Goal: Task Accomplishment & Management: Manage account settings

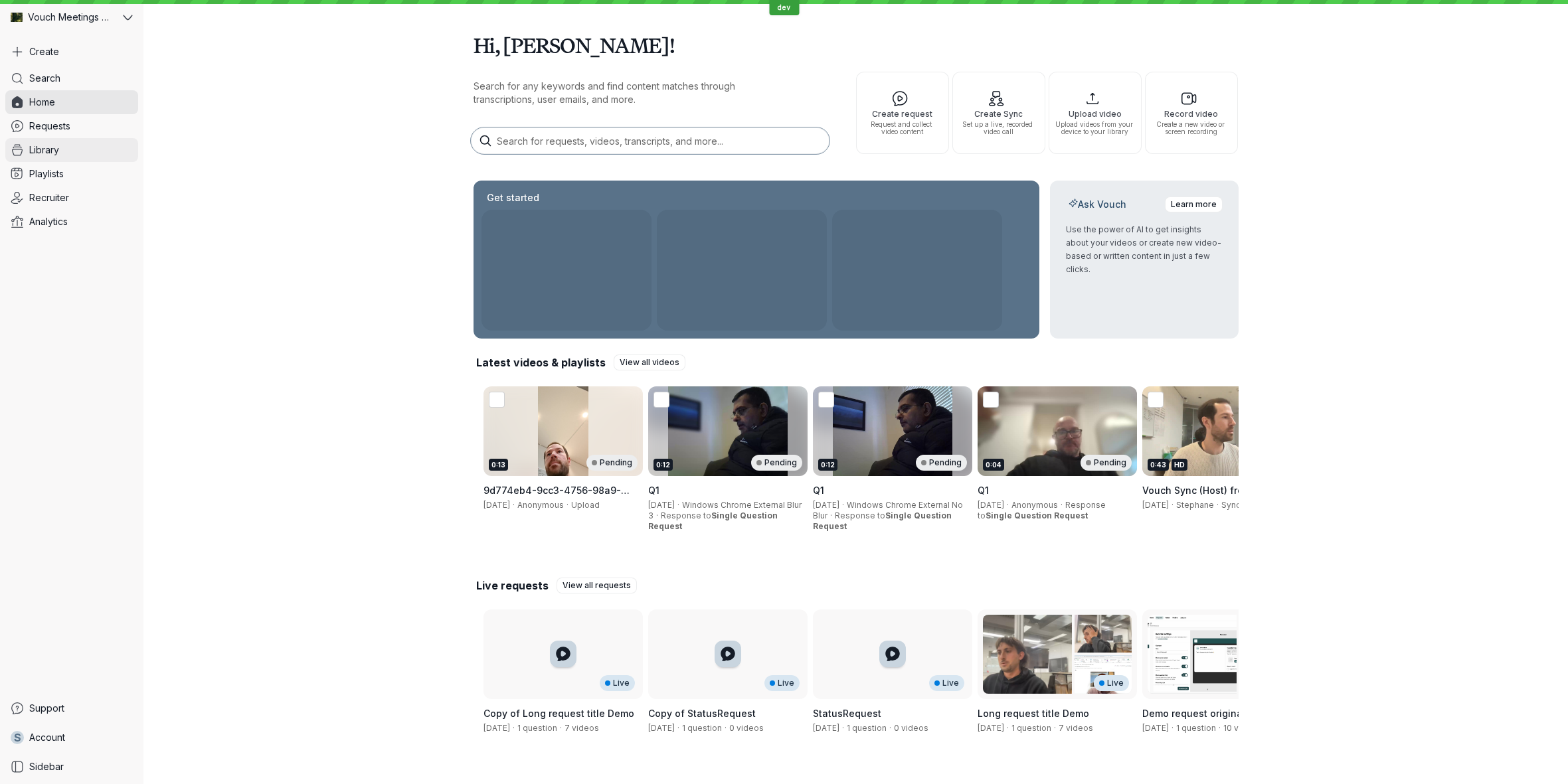
click at [53, 154] on span "Library" at bounding box center [44, 150] width 30 height 13
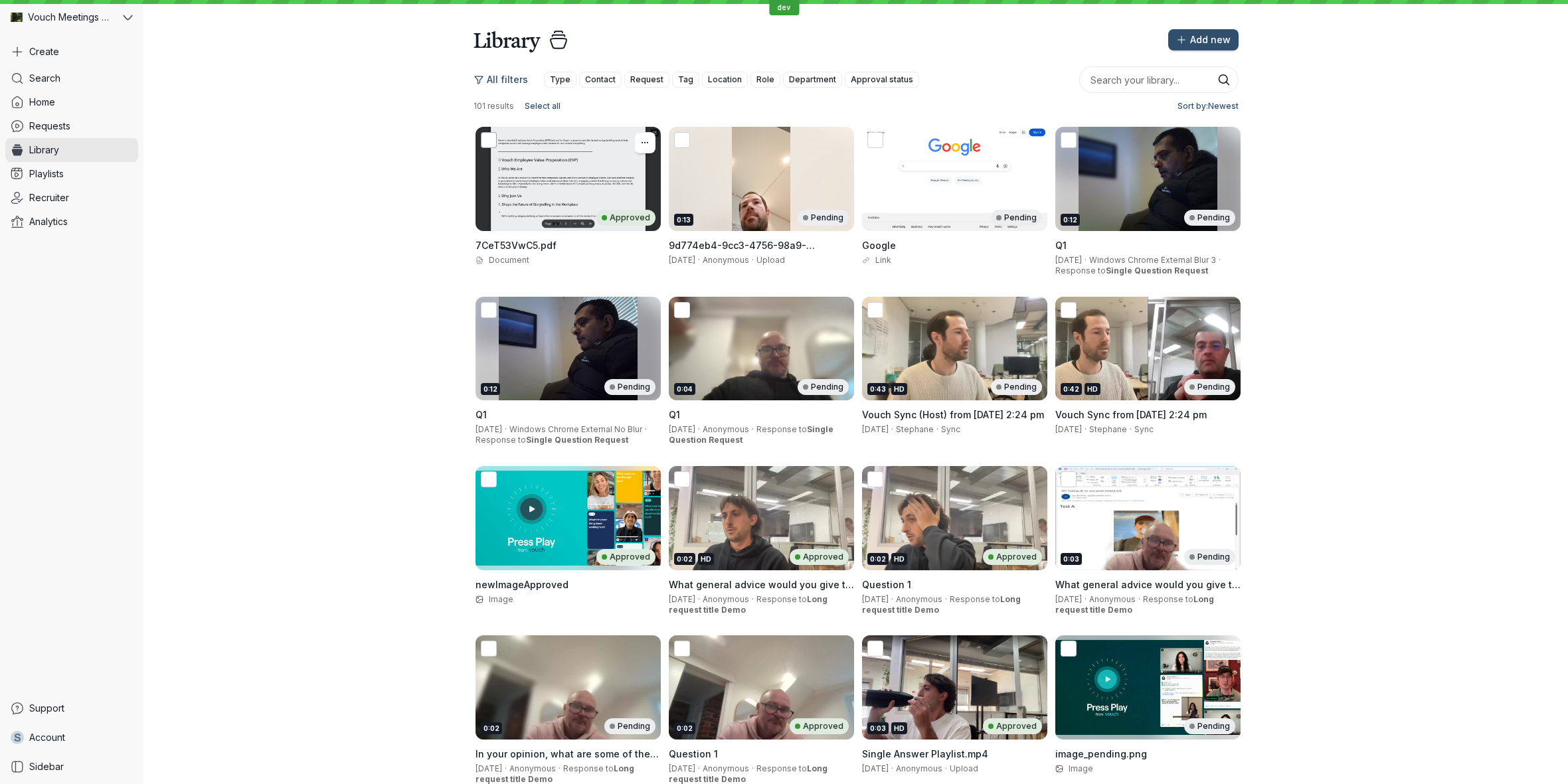
click at [487, 145] on icon at bounding box center [488, 140] width 14 height 14
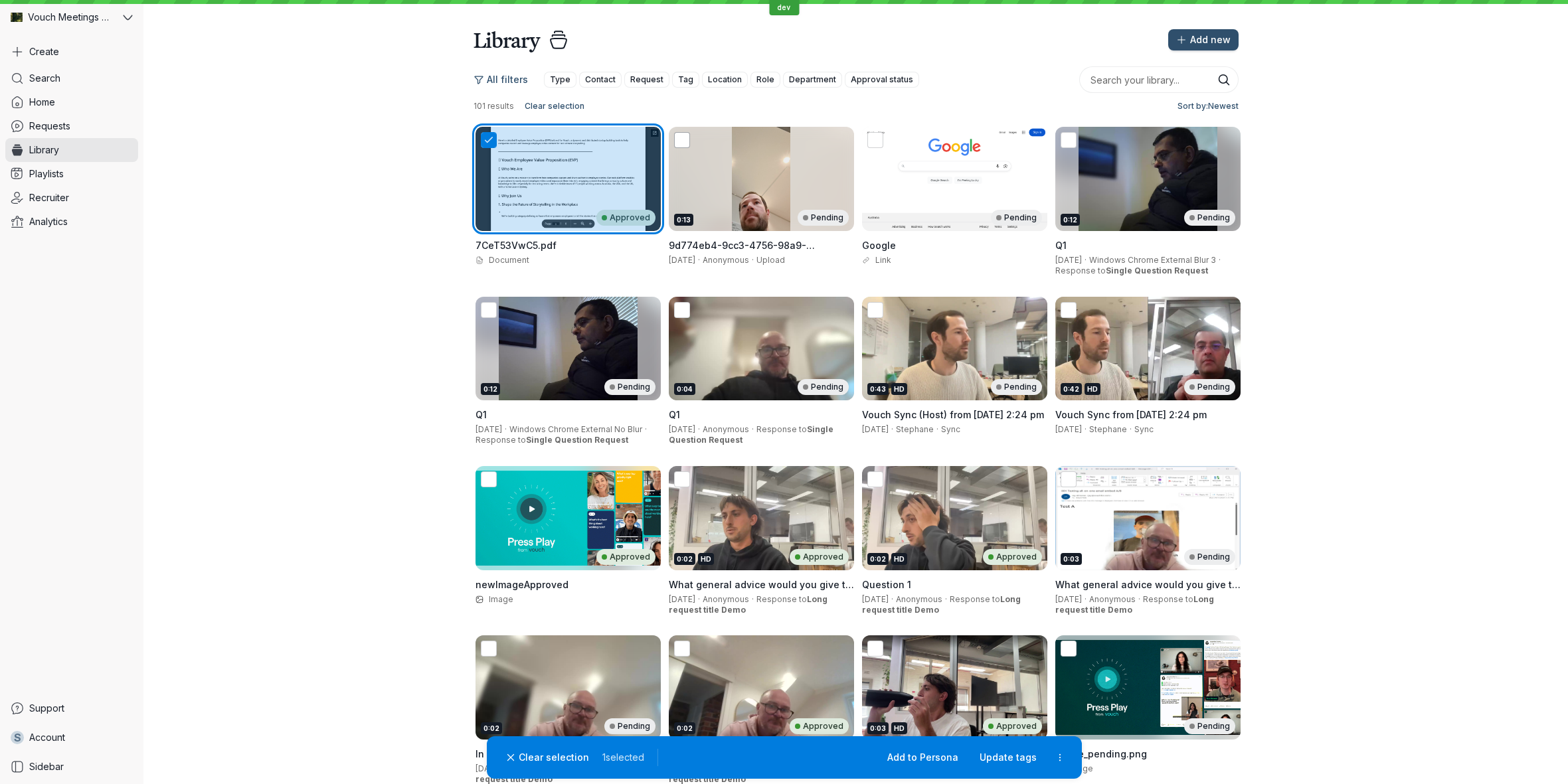
click at [682, 141] on icon at bounding box center [682, 140] width 14 height 14
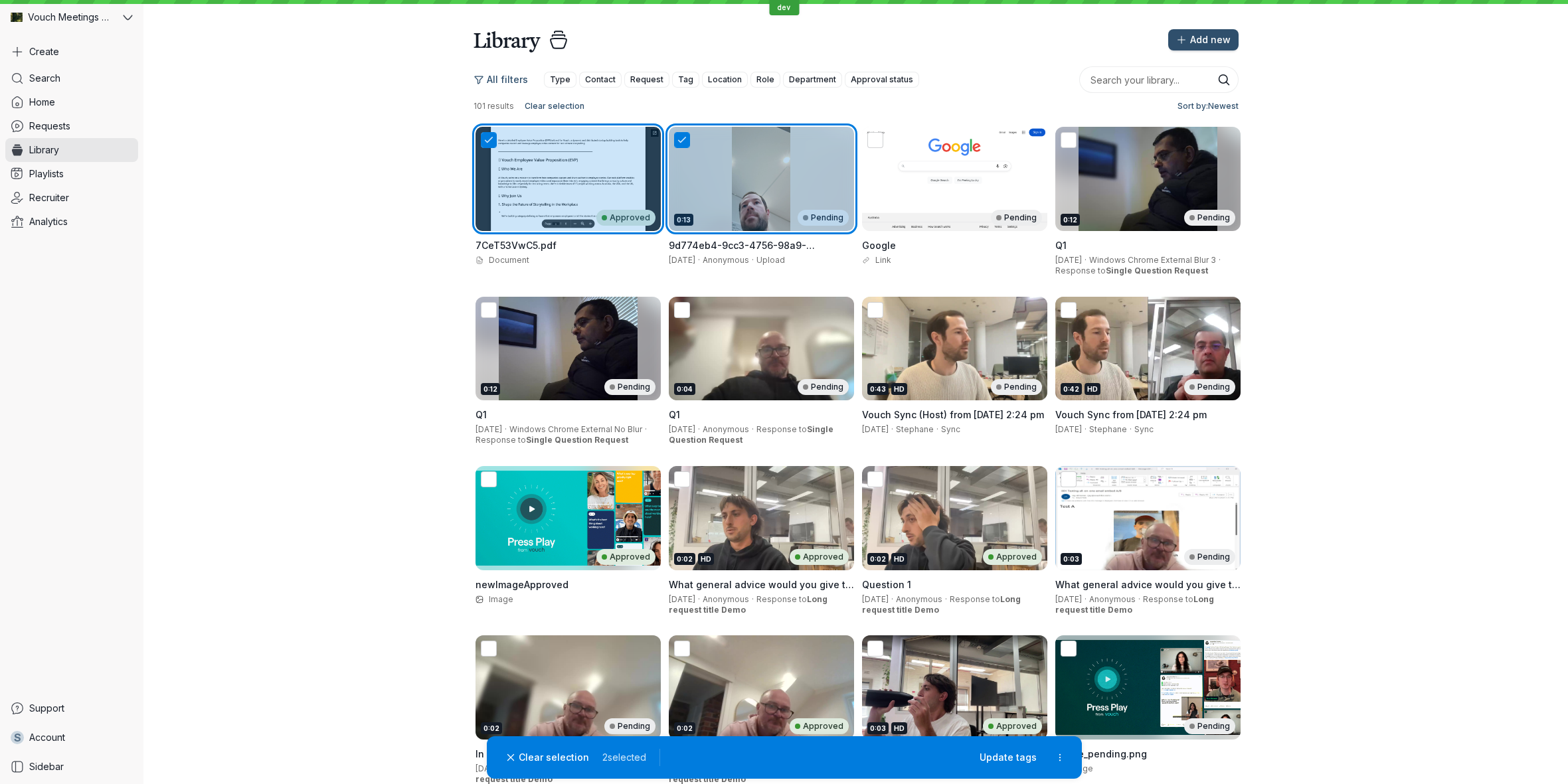
click at [682, 141] on icon at bounding box center [682, 140] width 14 height 14
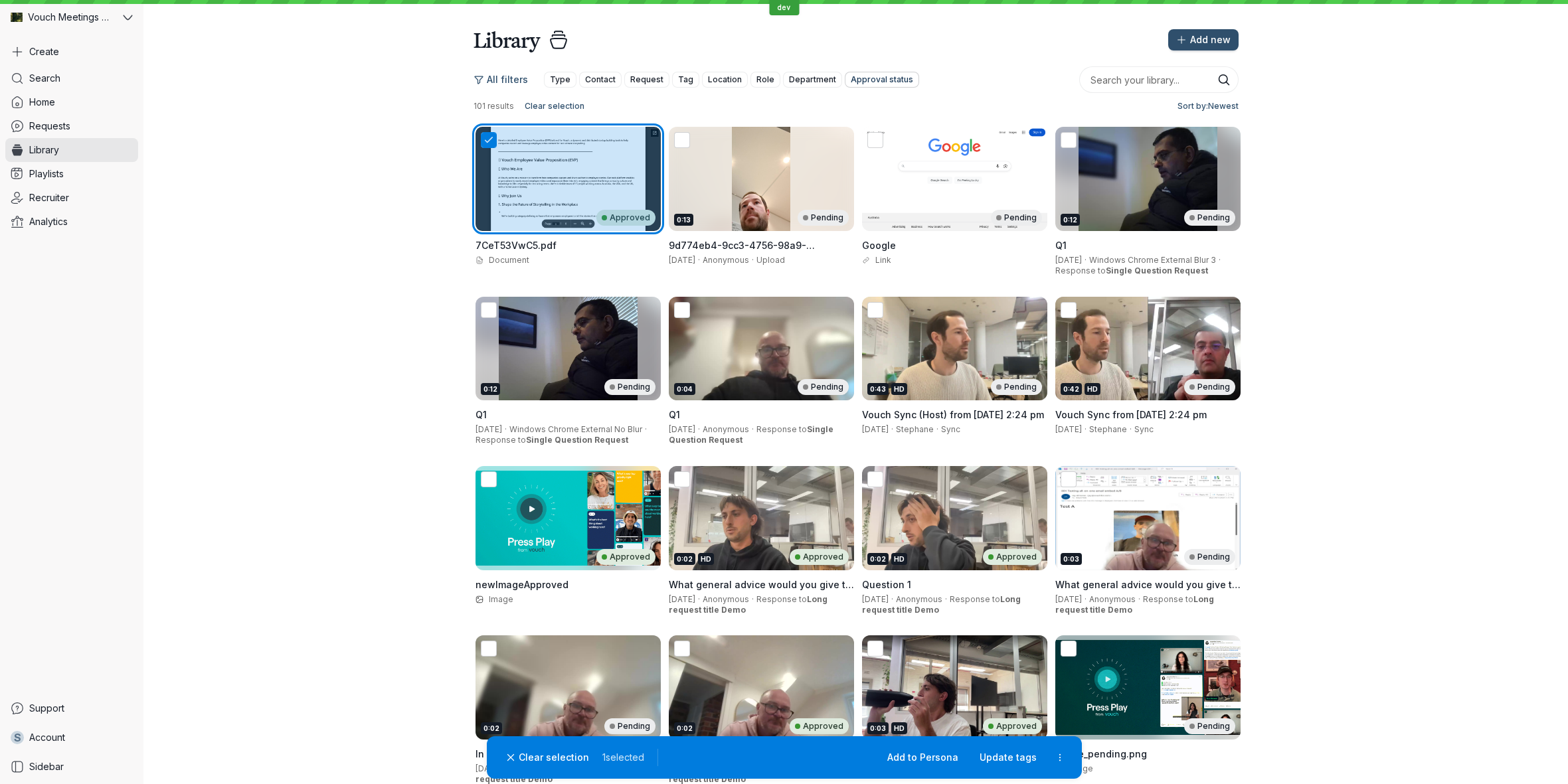
click at [888, 76] on span "Approval status" at bounding box center [882, 80] width 63 height 13
click at [886, 123] on span "Approved" at bounding box center [934, 130] width 138 height 13
click at [0, 0] on input "Approved" at bounding box center [0, 0] width 0 height 0
click at [966, 249] on button "Apply" at bounding box center [985, 253] width 42 height 21
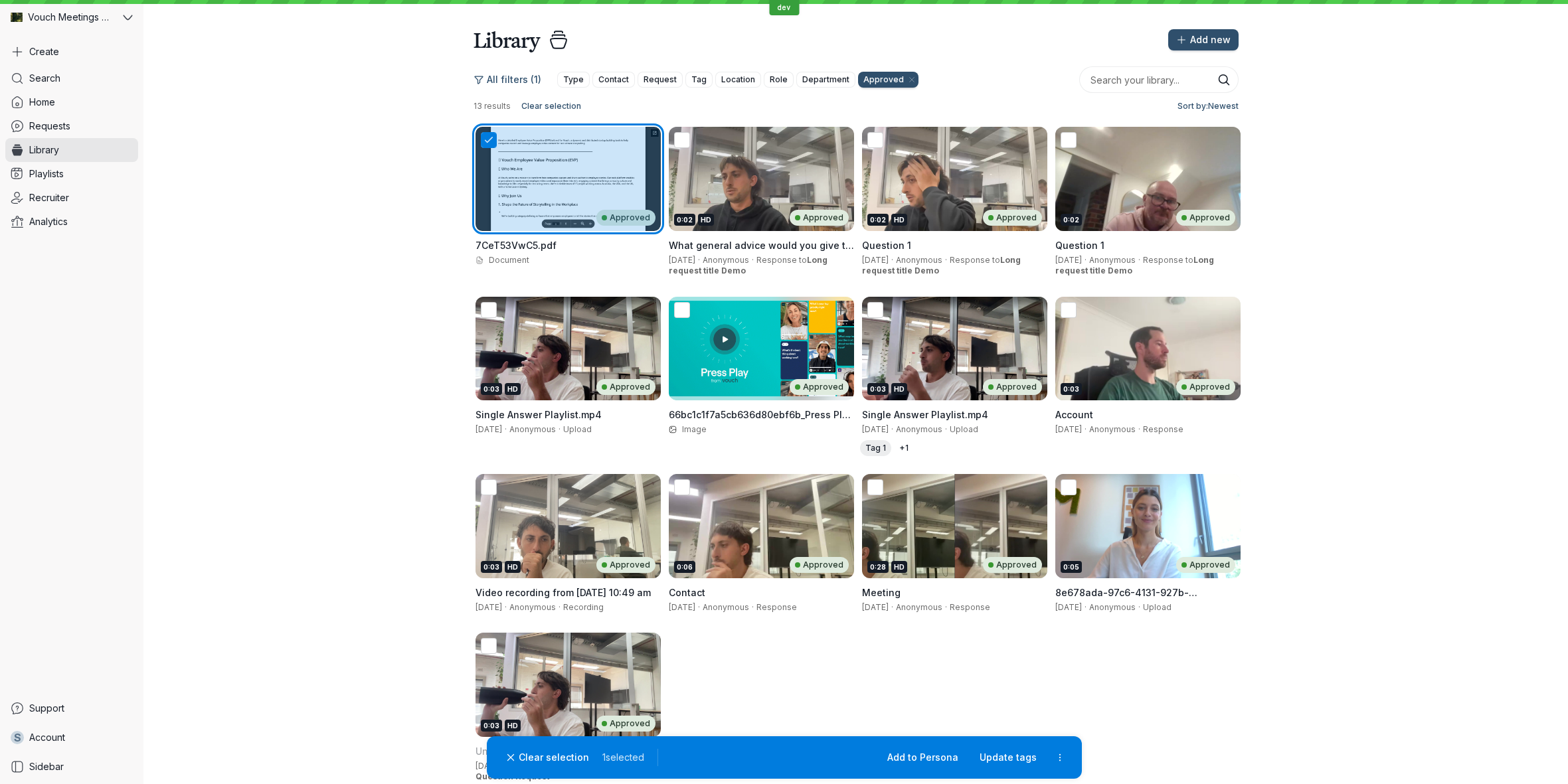
click at [688, 179] on div "0:02 HD Approved" at bounding box center [761, 179] width 185 height 104
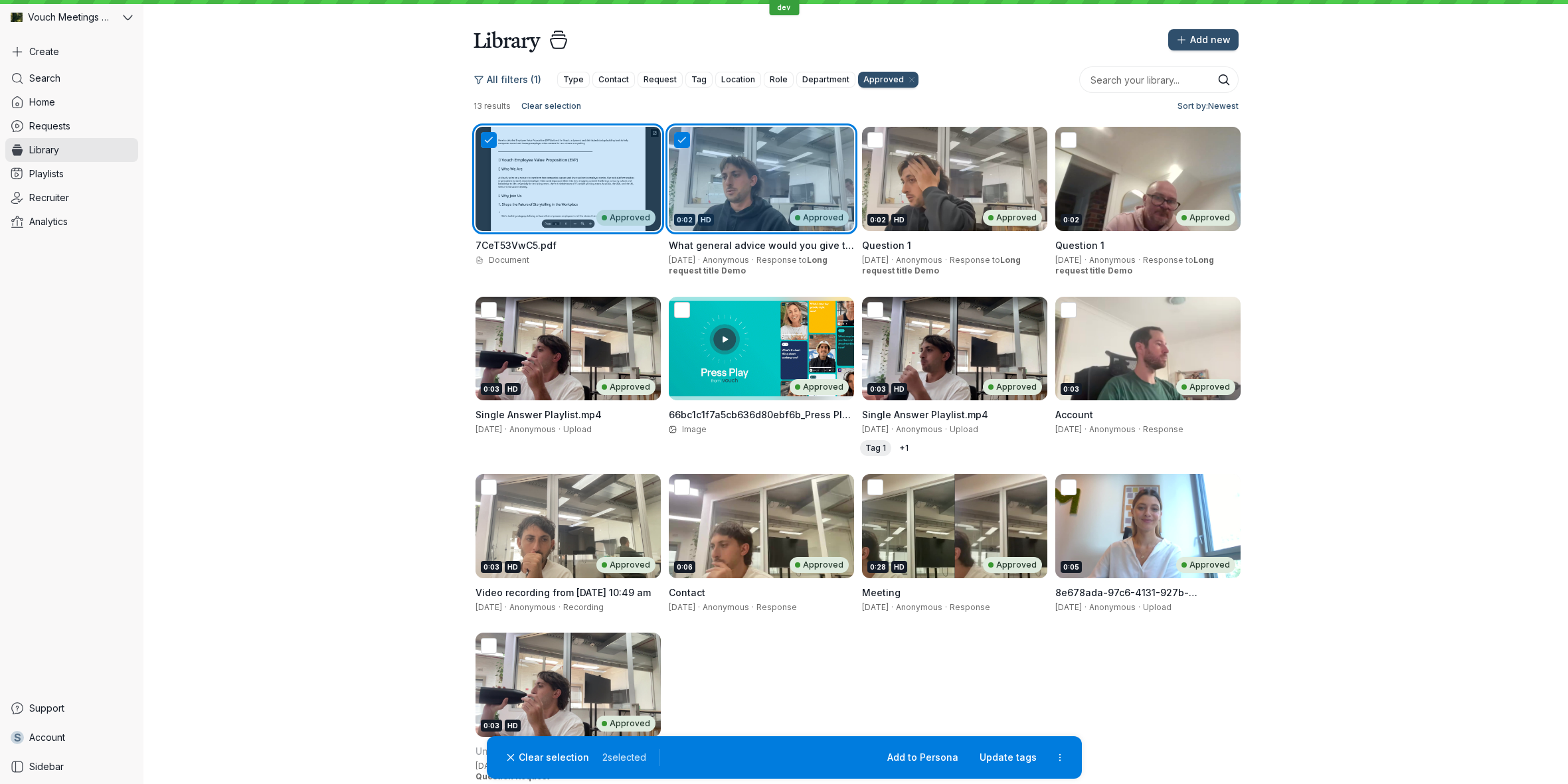
click at [892, 180] on div "0:02 HD Approved" at bounding box center [954, 179] width 185 height 104
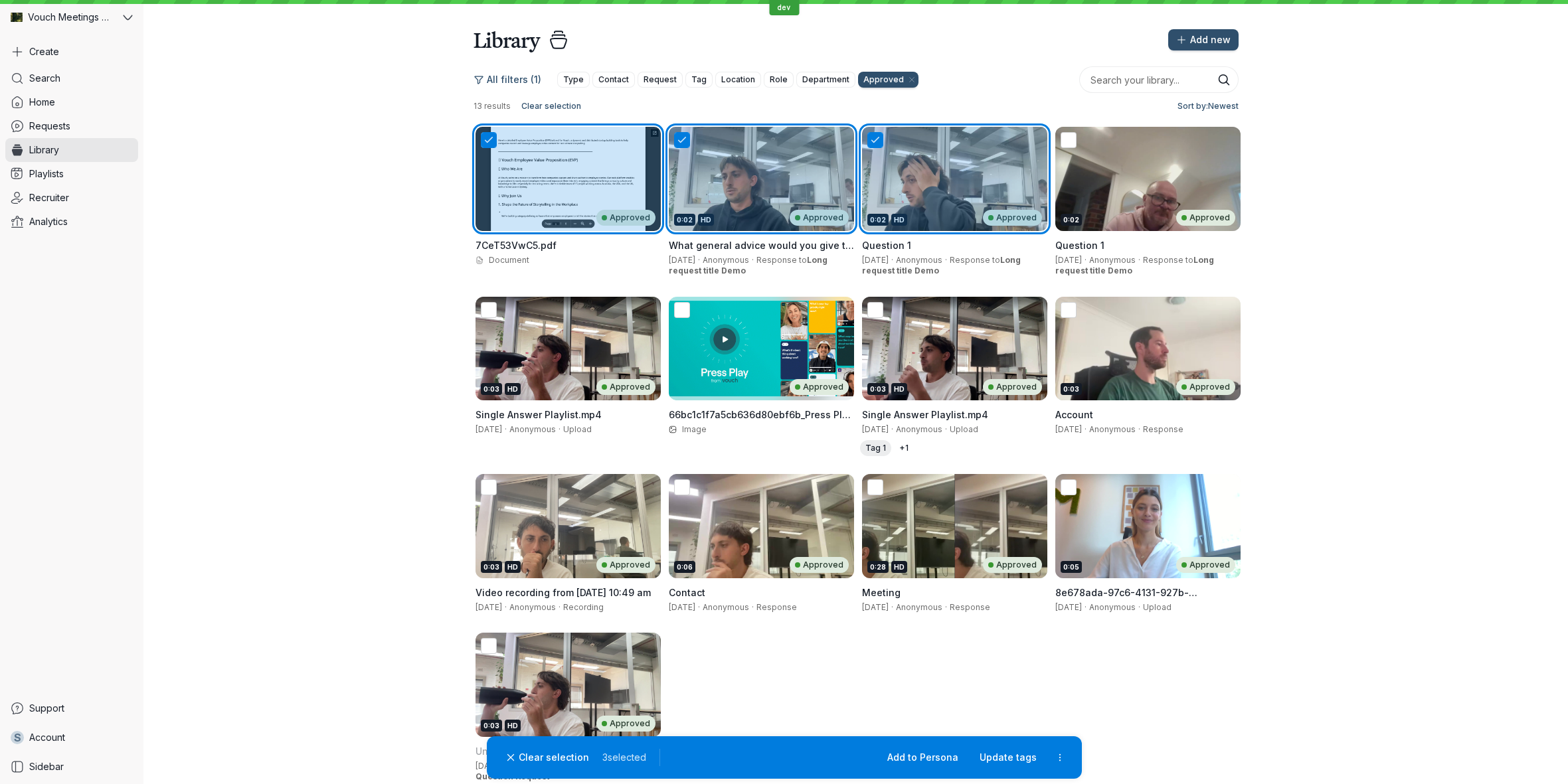
click at [1100, 192] on div "0:02 Approved" at bounding box center [1147, 179] width 185 height 104
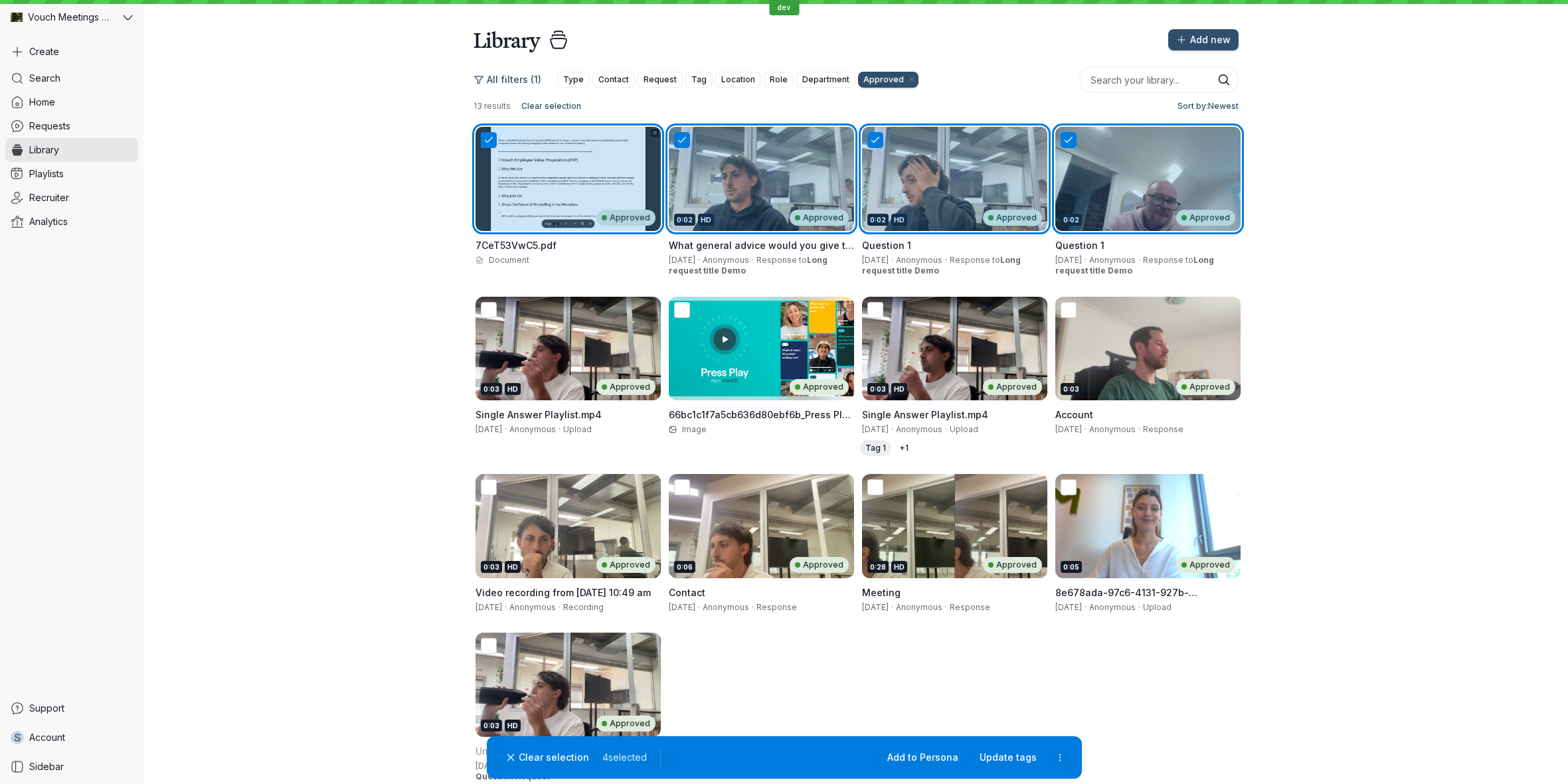
click at [1111, 354] on div "0:03 Approved" at bounding box center [1147, 349] width 185 height 104
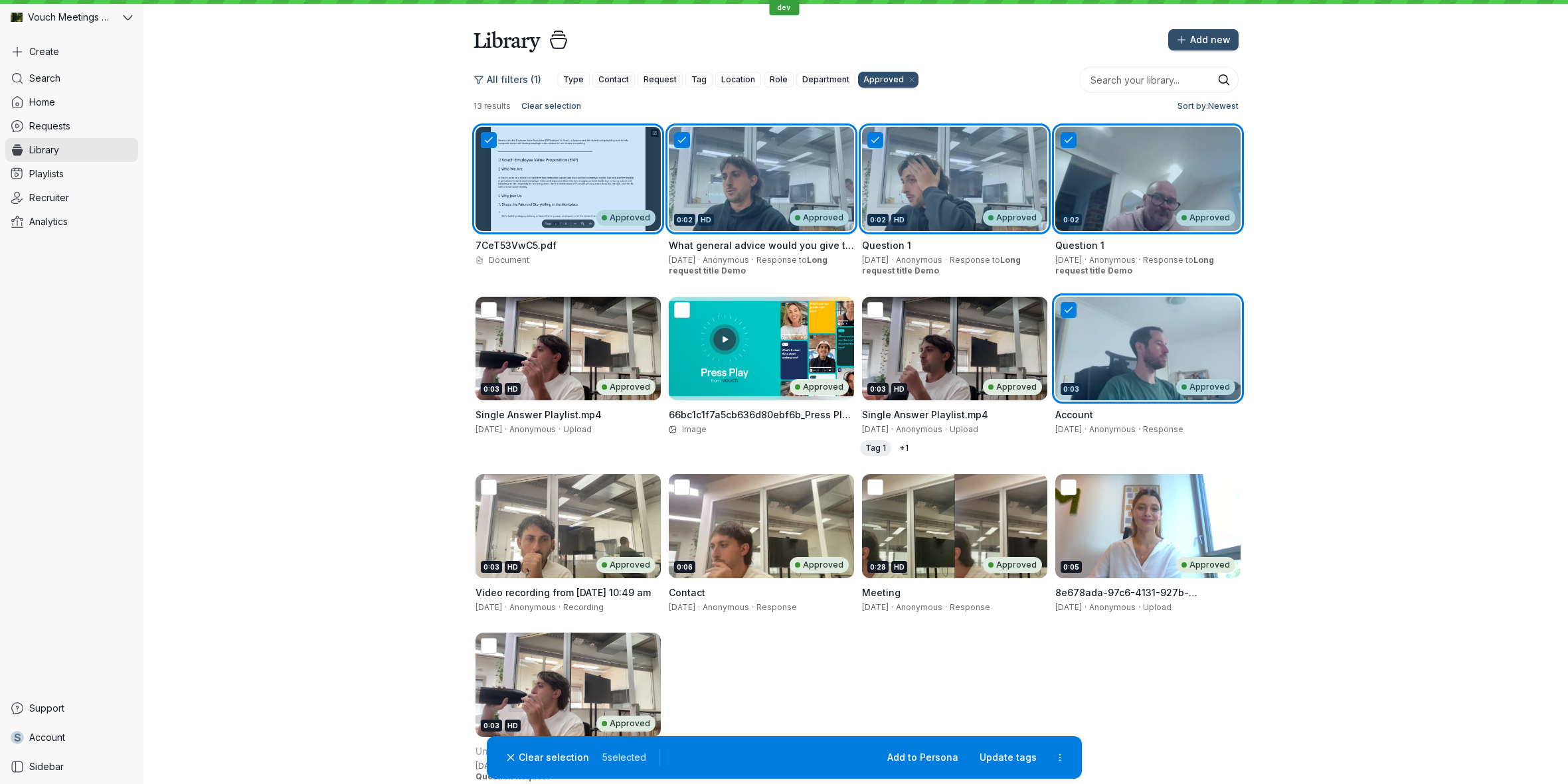
click at [888, 349] on div "0:03 HD Approved" at bounding box center [954, 349] width 185 height 104
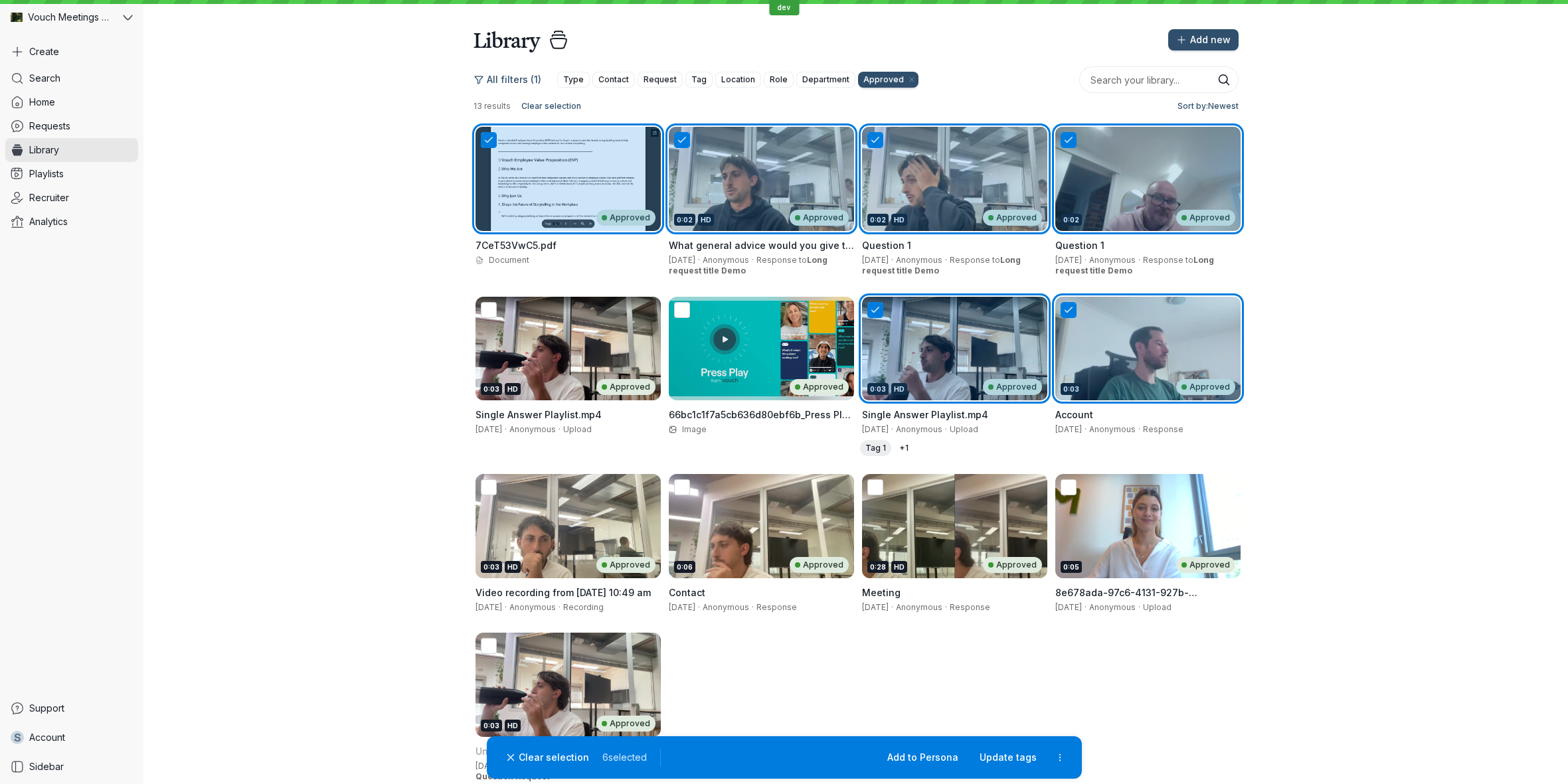
click at [714, 354] on div "Approved" at bounding box center [761, 349] width 185 height 104
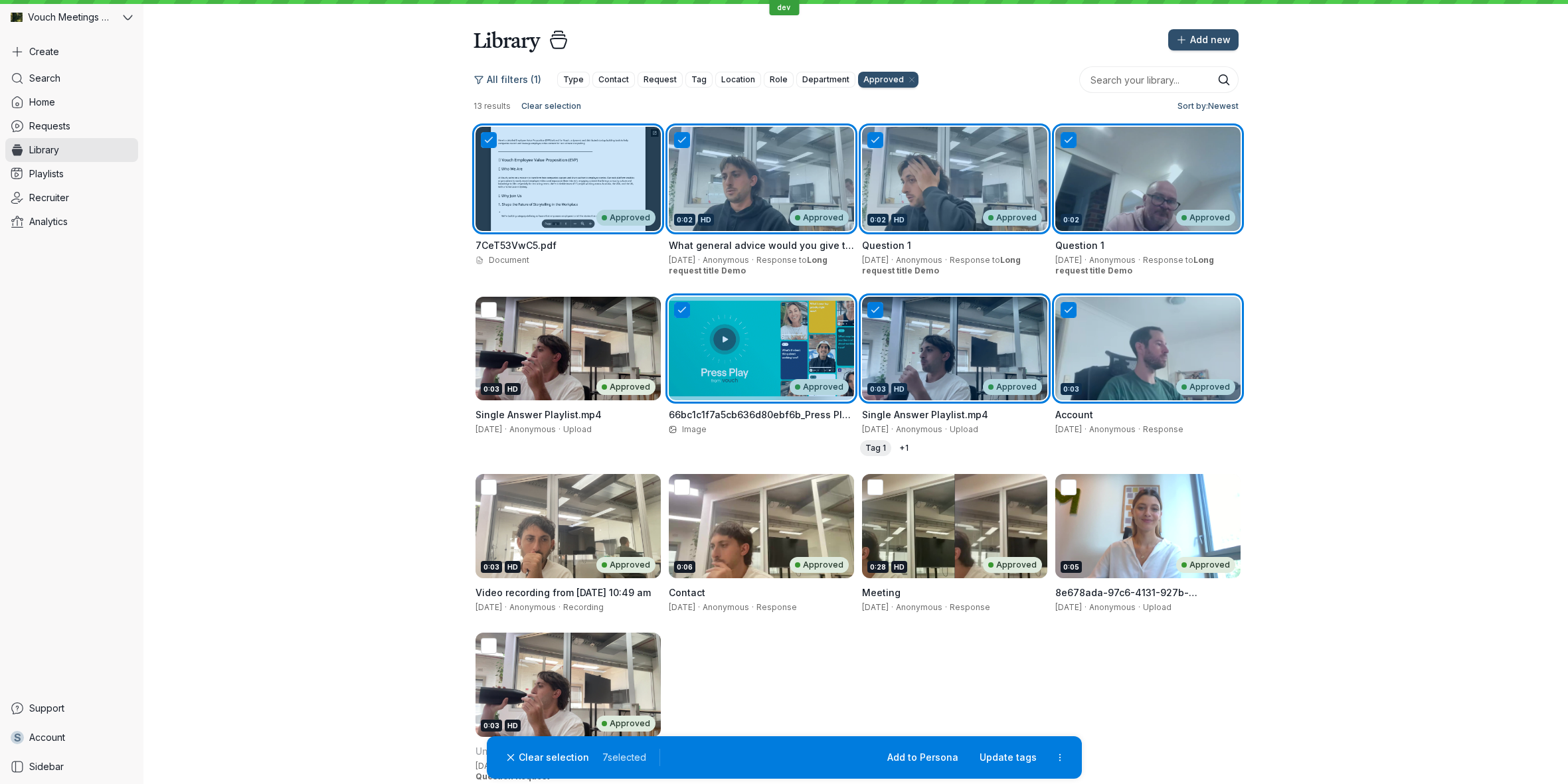
click at [502, 382] on div "0:03 HD Approved" at bounding box center [568, 387] width 175 height 16
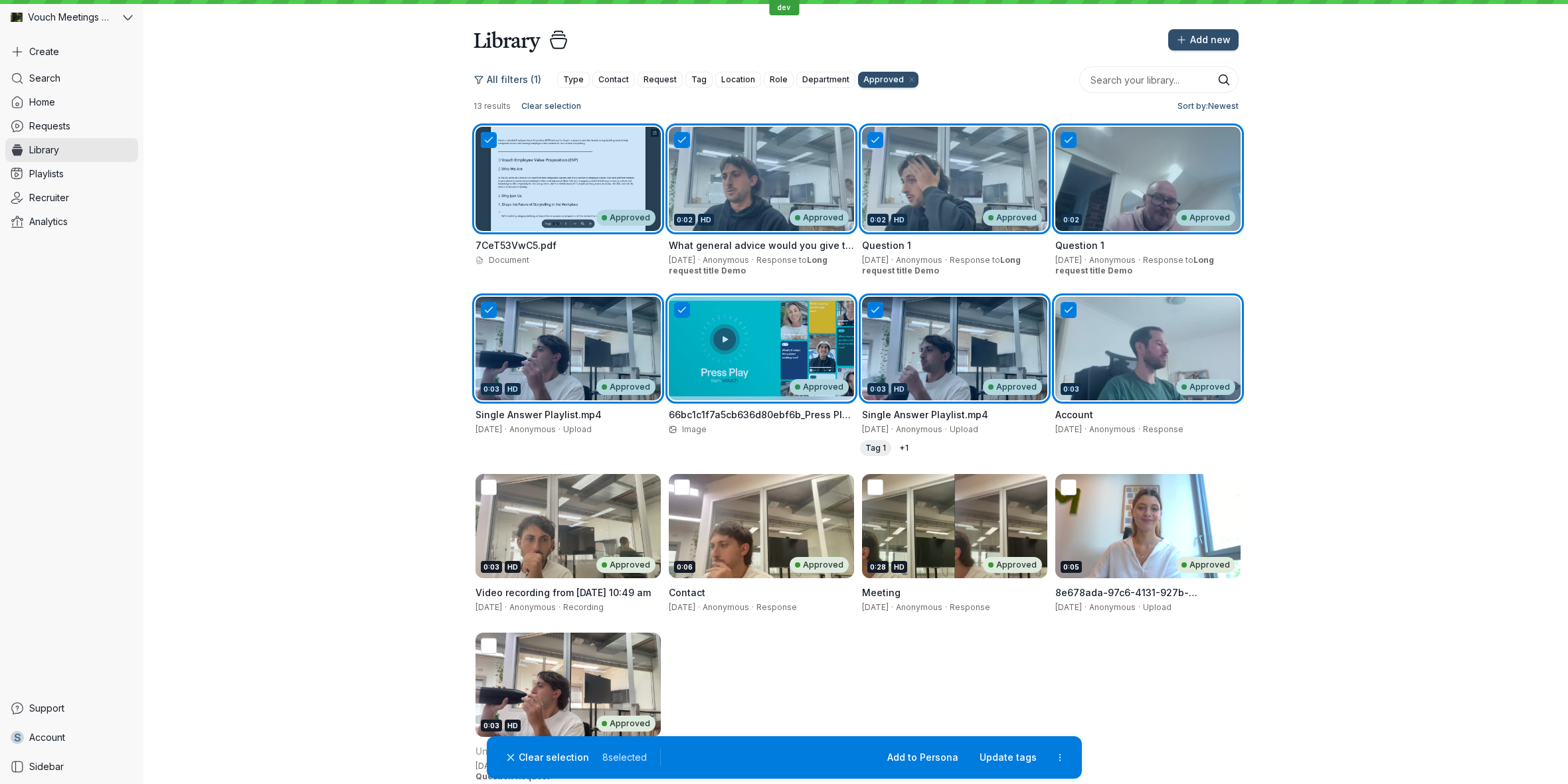
click at [542, 528] on div "0:03 HD Approved" at bounding box center [568, 526] width 185 height 104
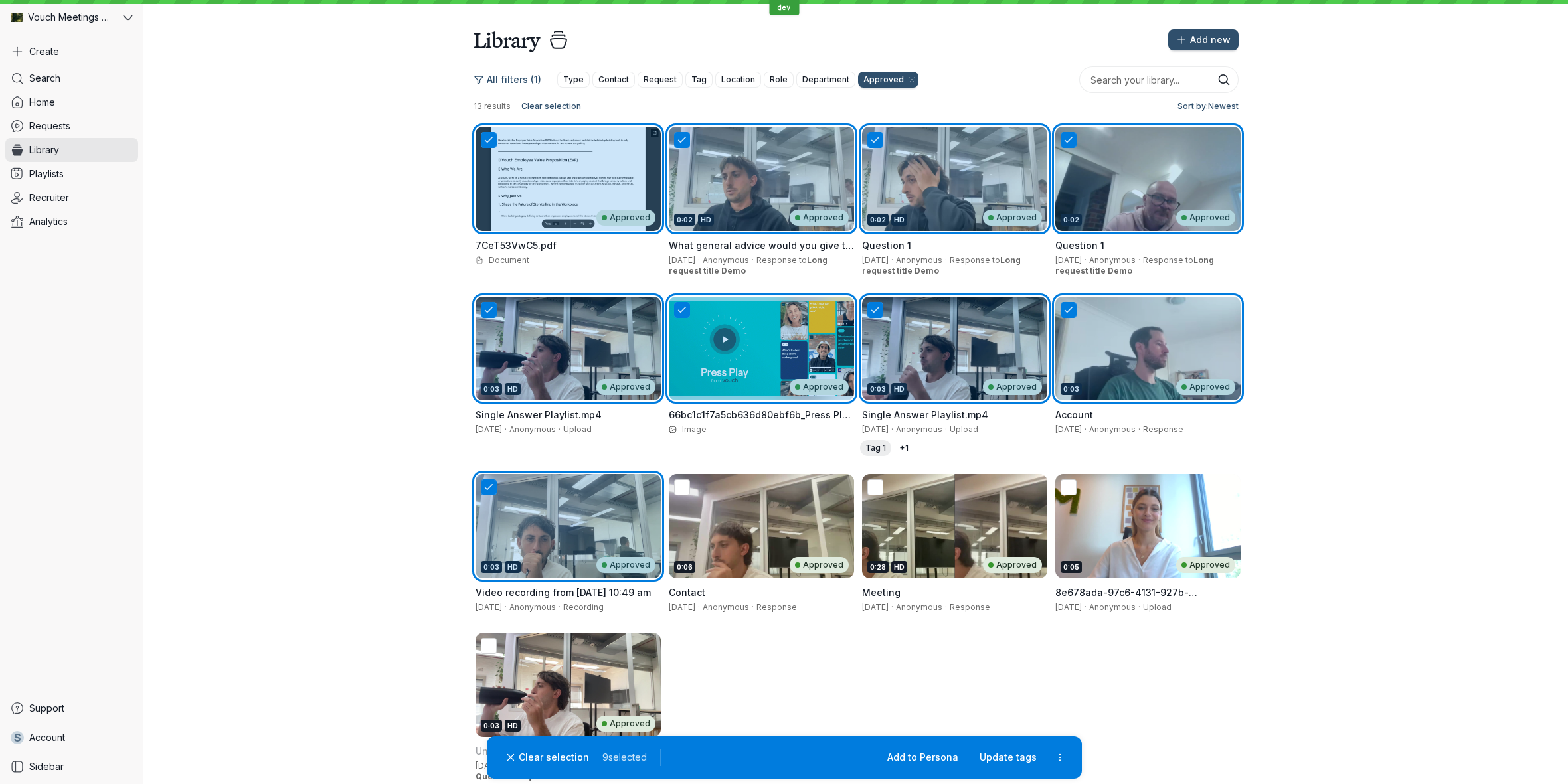
click at [842, 525] on div "0:06 Approved" at bounding box center [761, 526] width 185 height 104
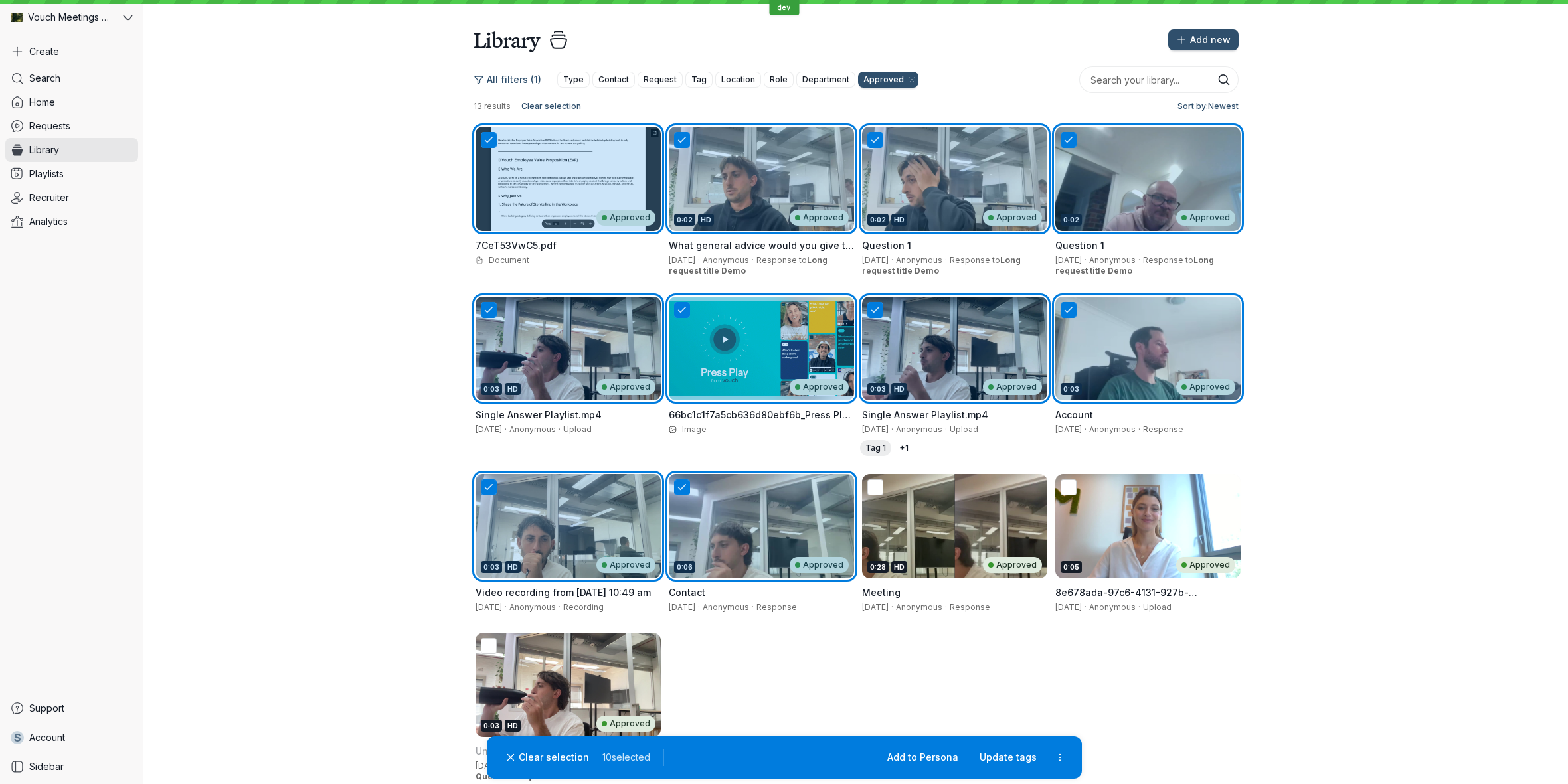
click at [976, 537] on div "0:28 HD Approved" at bounding box center [954, 526] width 185 height 104
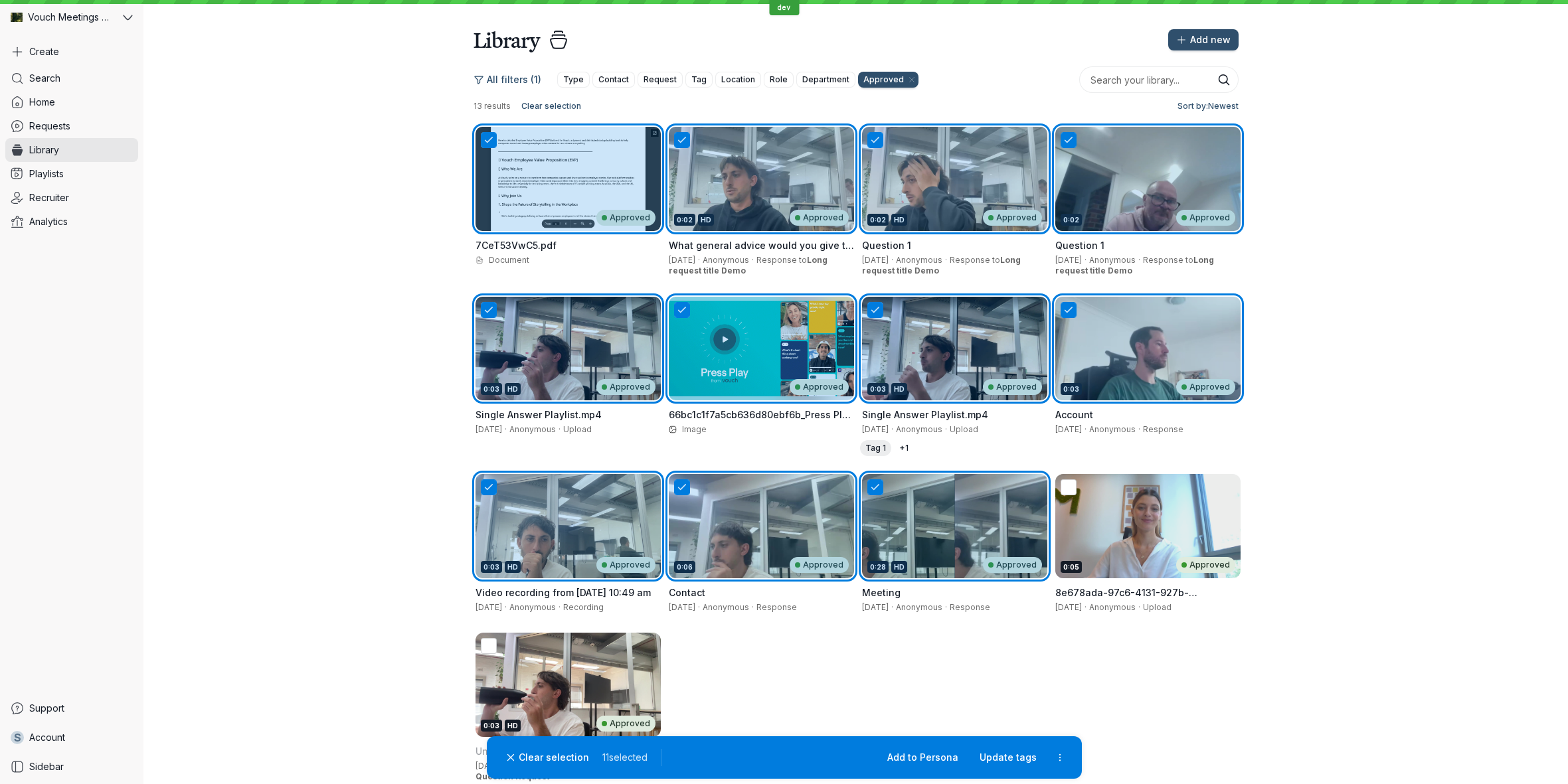
click at [1143, 544] on div "0:05 Approved" at bounding box center [1147, 526] width 185 height 104
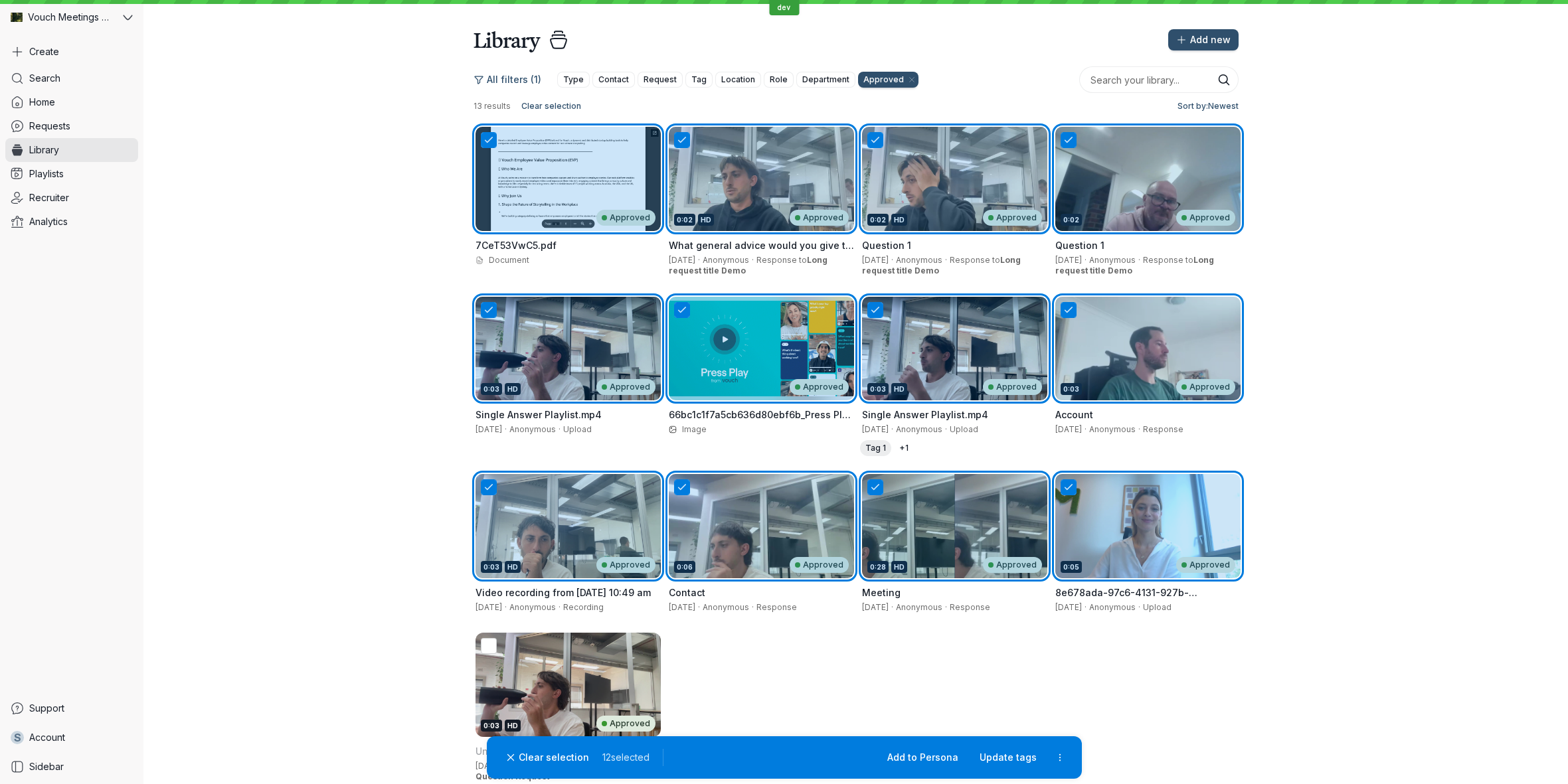
click at [598, 678] on div "0:03 HD Approved" at bounding box center [568, 685] width 185 height 104
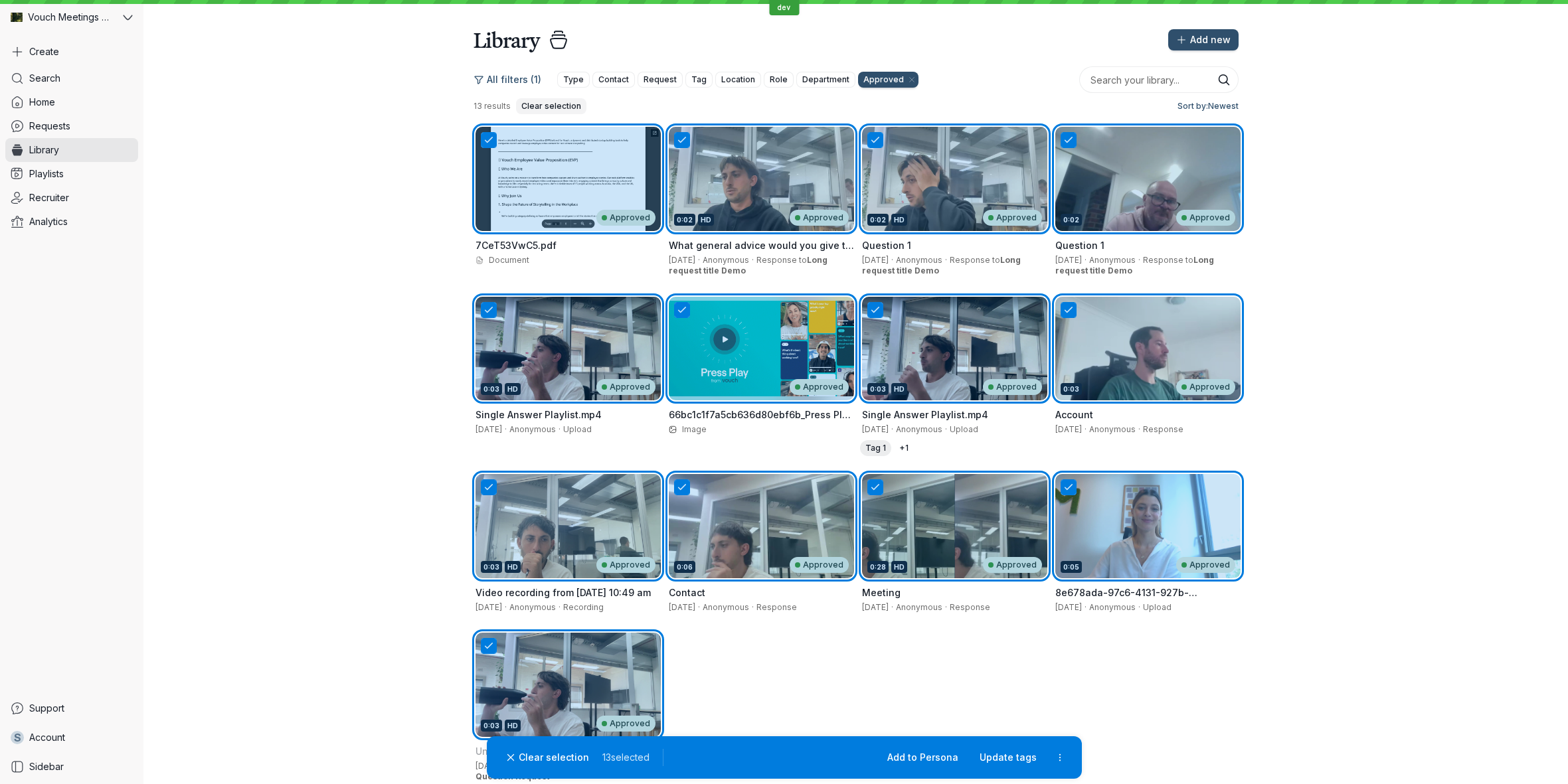
click at [544, 99] on button "Clear selection" at bounding box center [552, 106] width 70 height 16
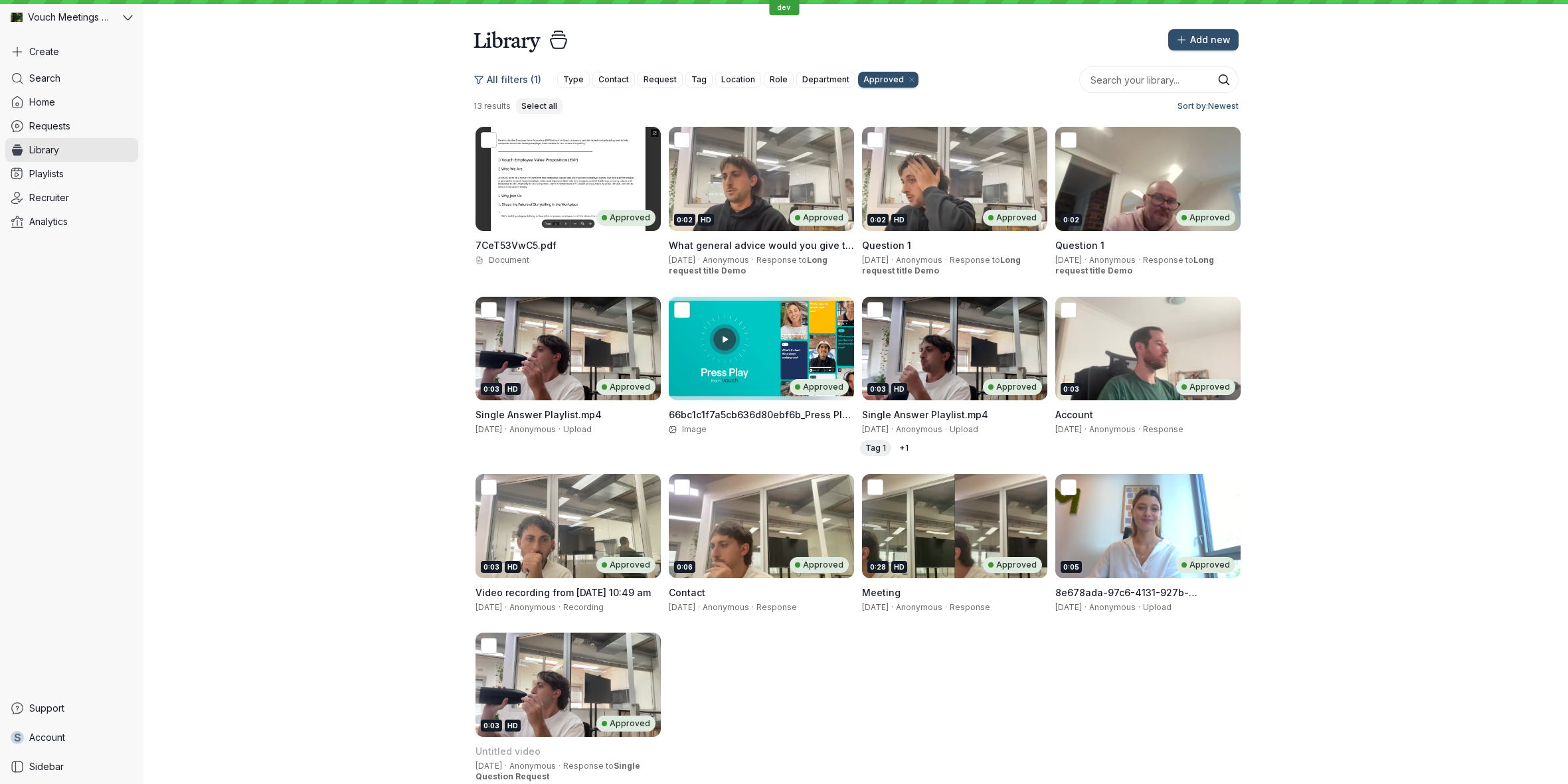
click at [542, 101] on span "Select all" at bounding box center [539, 106] width 36 height 13
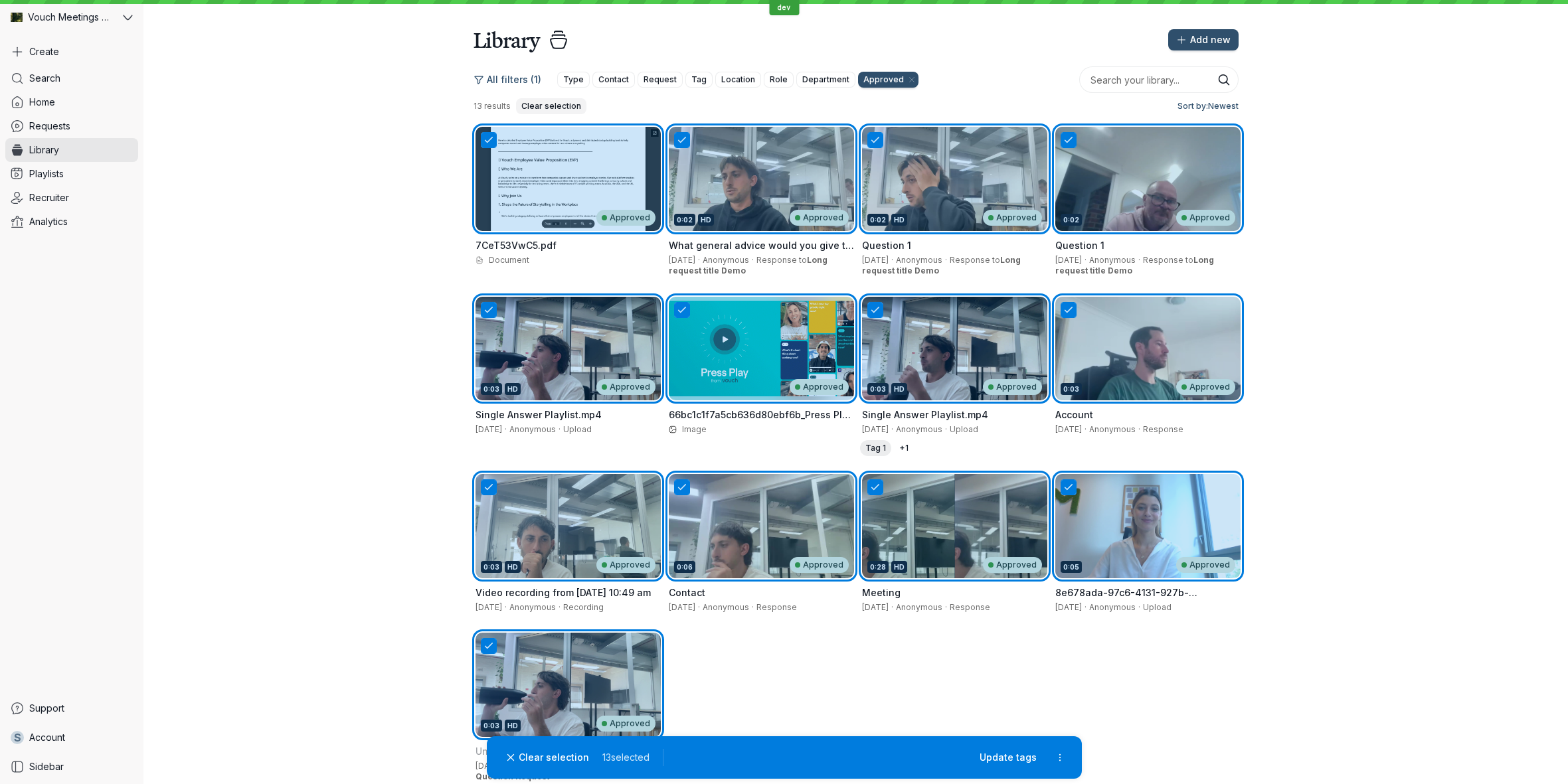
click at [533, 103] on span "Clear selection" at bounding box center [551, 106] width 60 height 13
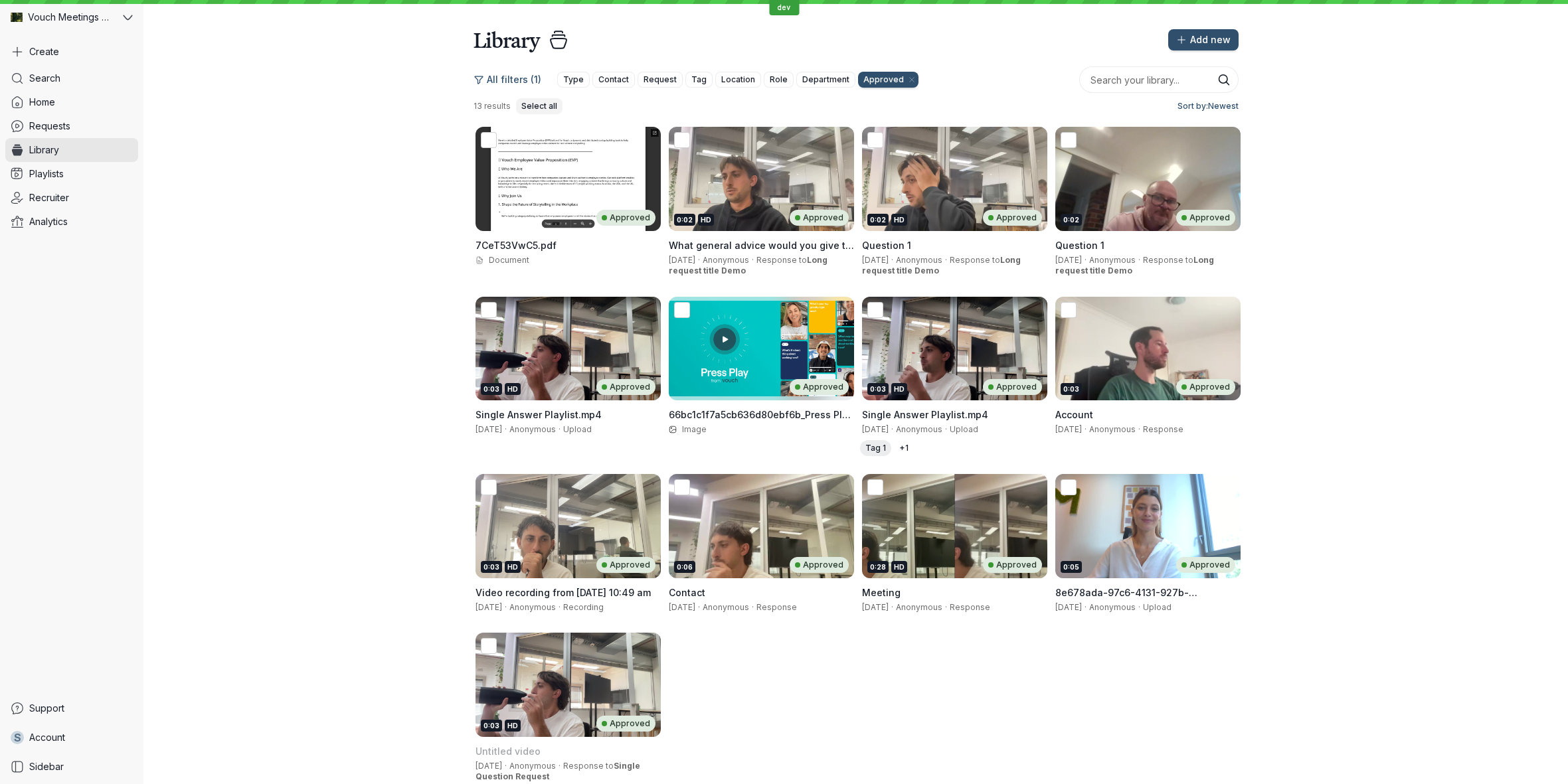
click at [533, 103] on span "Select all" at bounding box center [539, 106] width 36 height 13
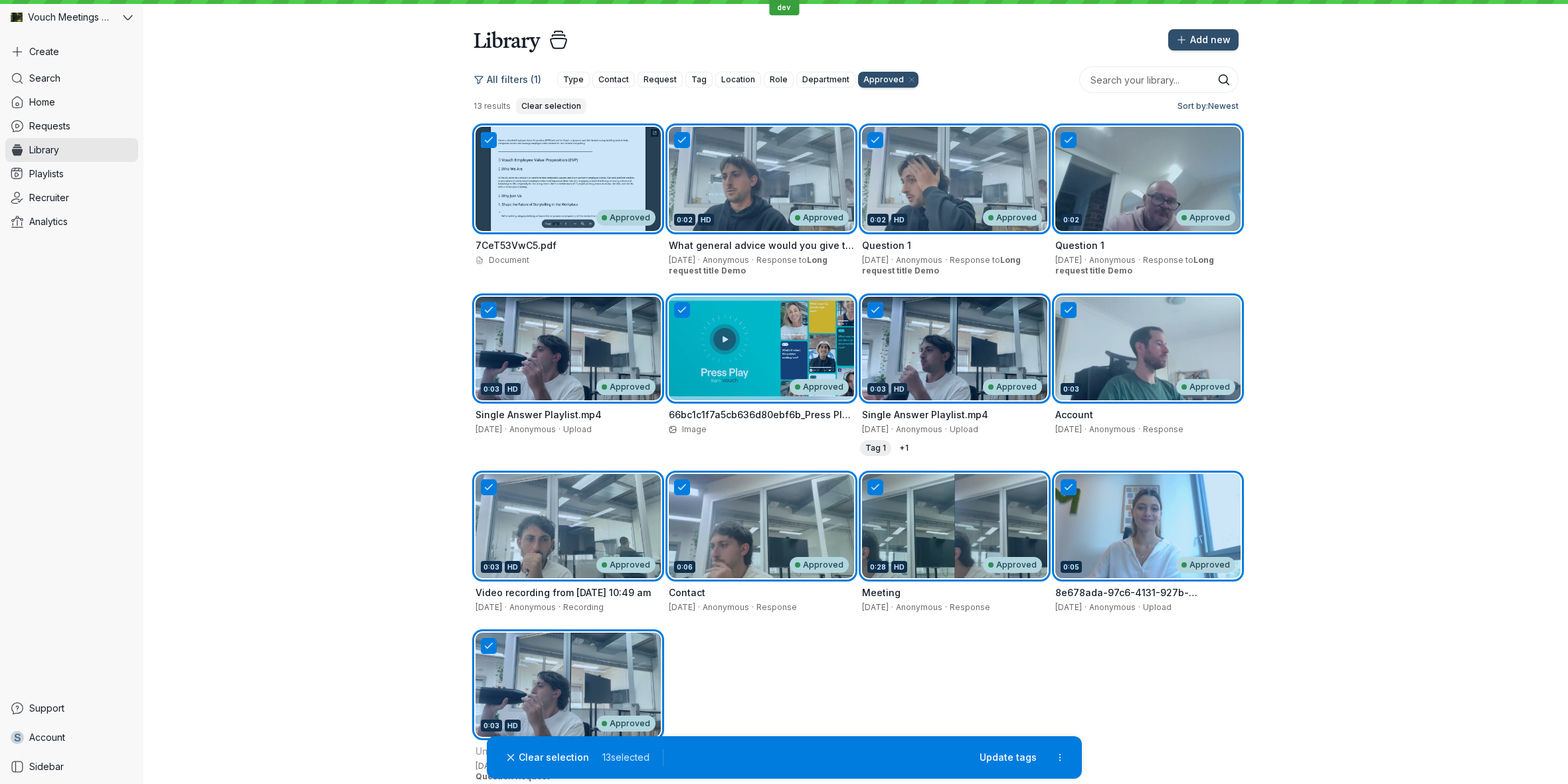
click at [533, 103] on span "Clear selection" at bounding box center [551, 106] width 60 height 13
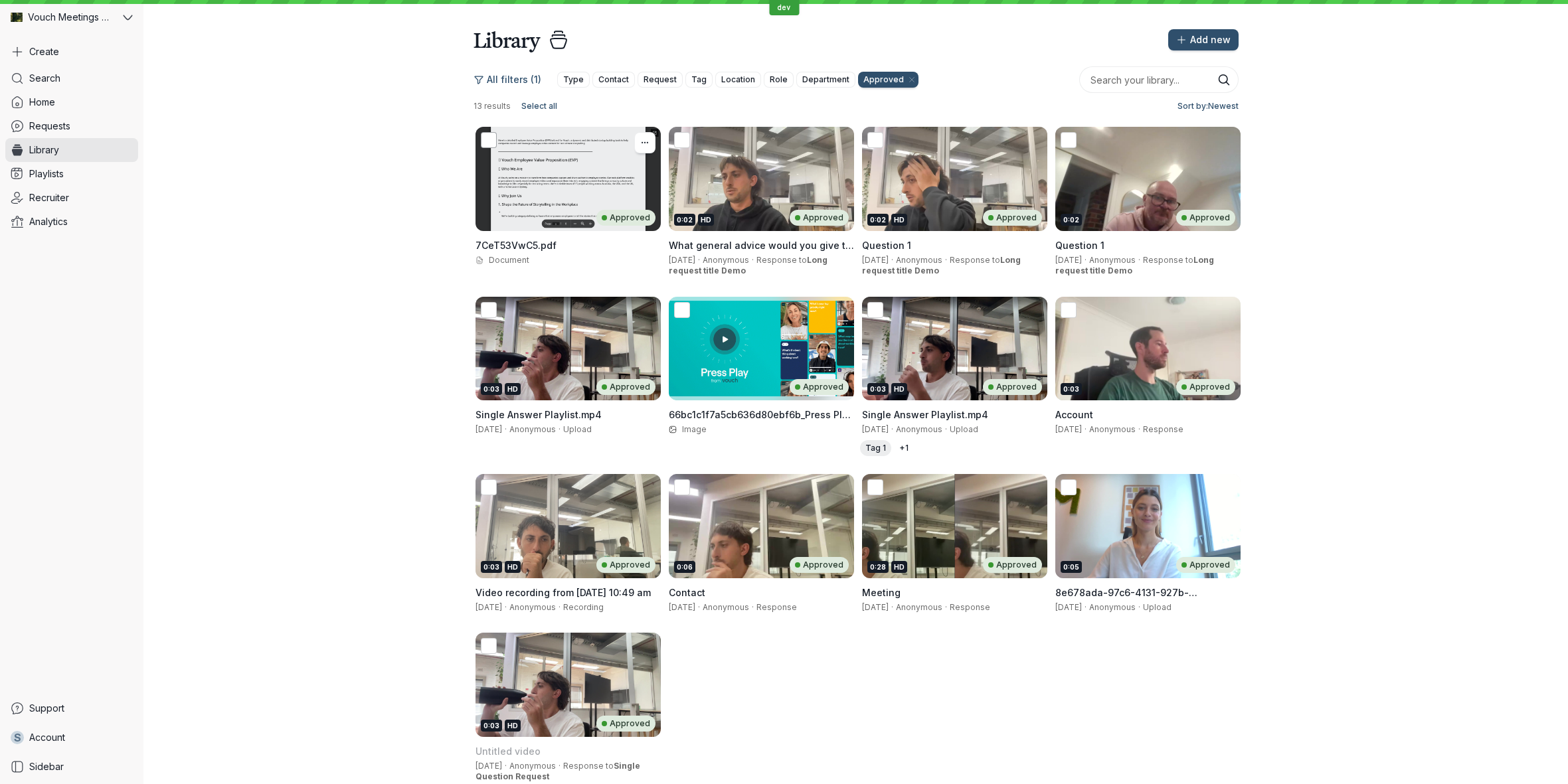
click at [484, 145] on icon at bounding box center [488, 140] width 14 height 14
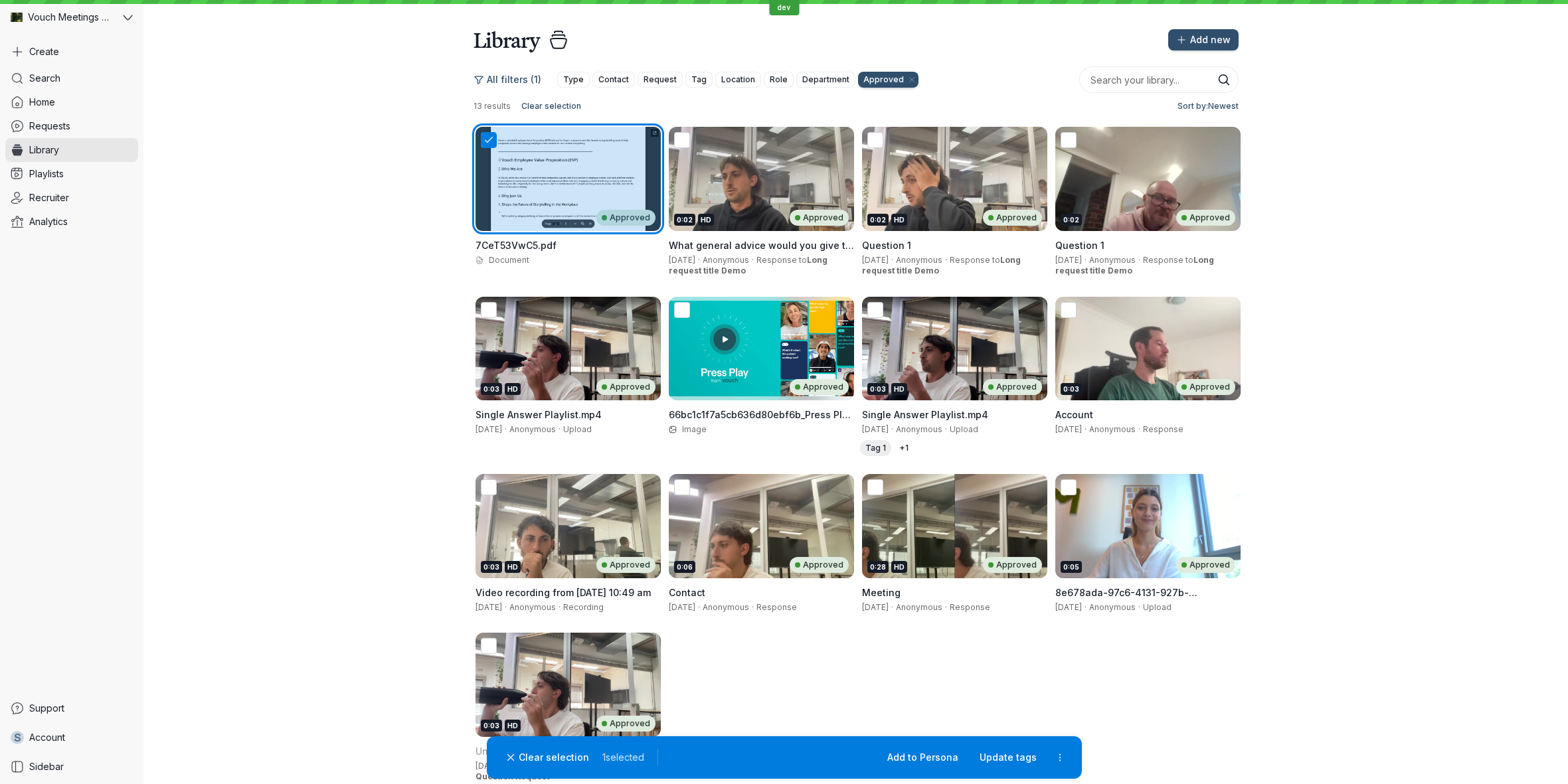
click at [802, 187] on div "0:02 HD Approved" at bounding box center [761, 179] width 185 height 104
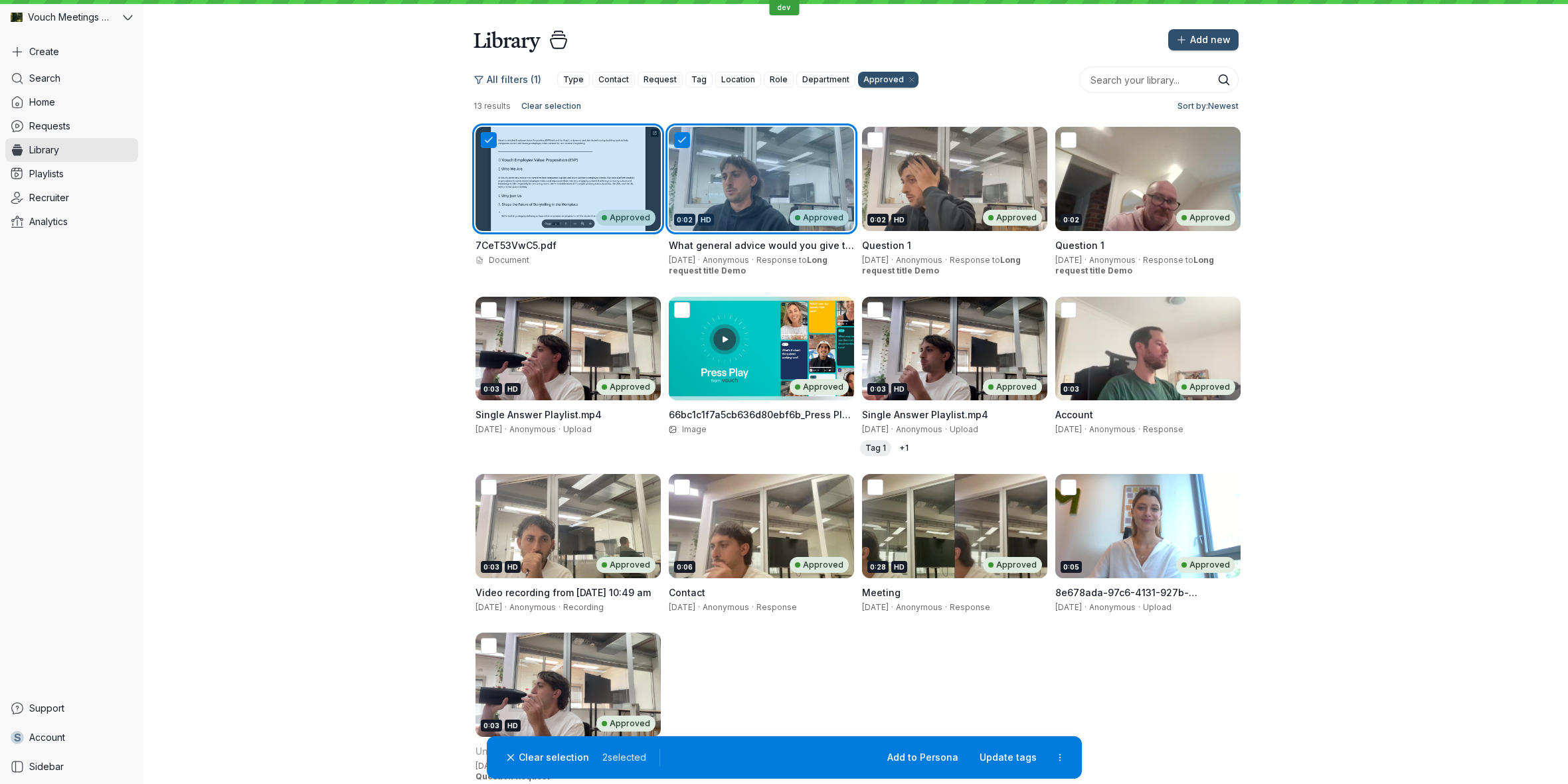
click at [919, 181] on div "0:02 HD Approved" at bounding box center [954, 179] width 185 height 104
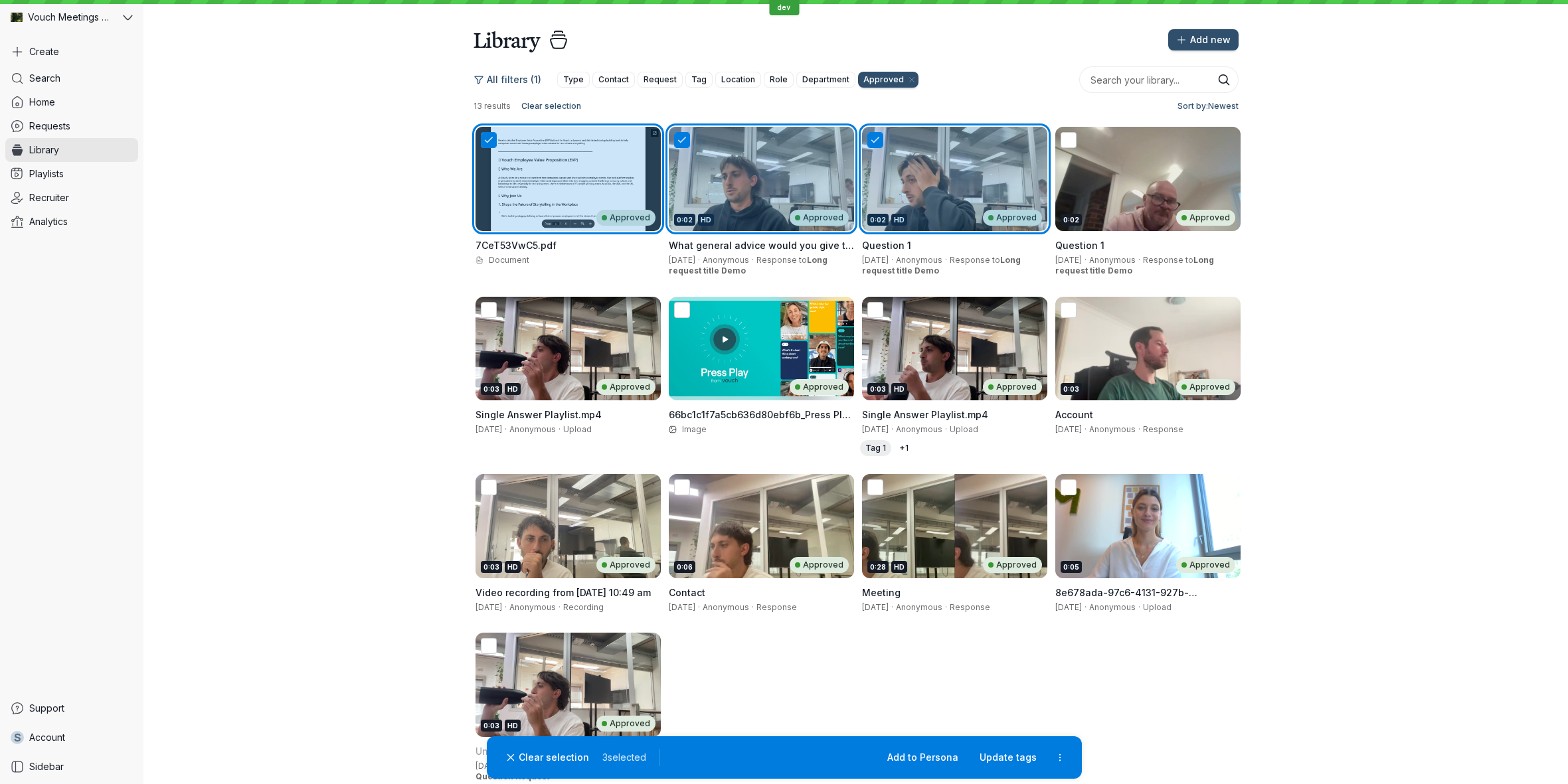
click at [1126, 185] on div "0:02 Approved" at bounding box center [1147, 179] width 185 height 104
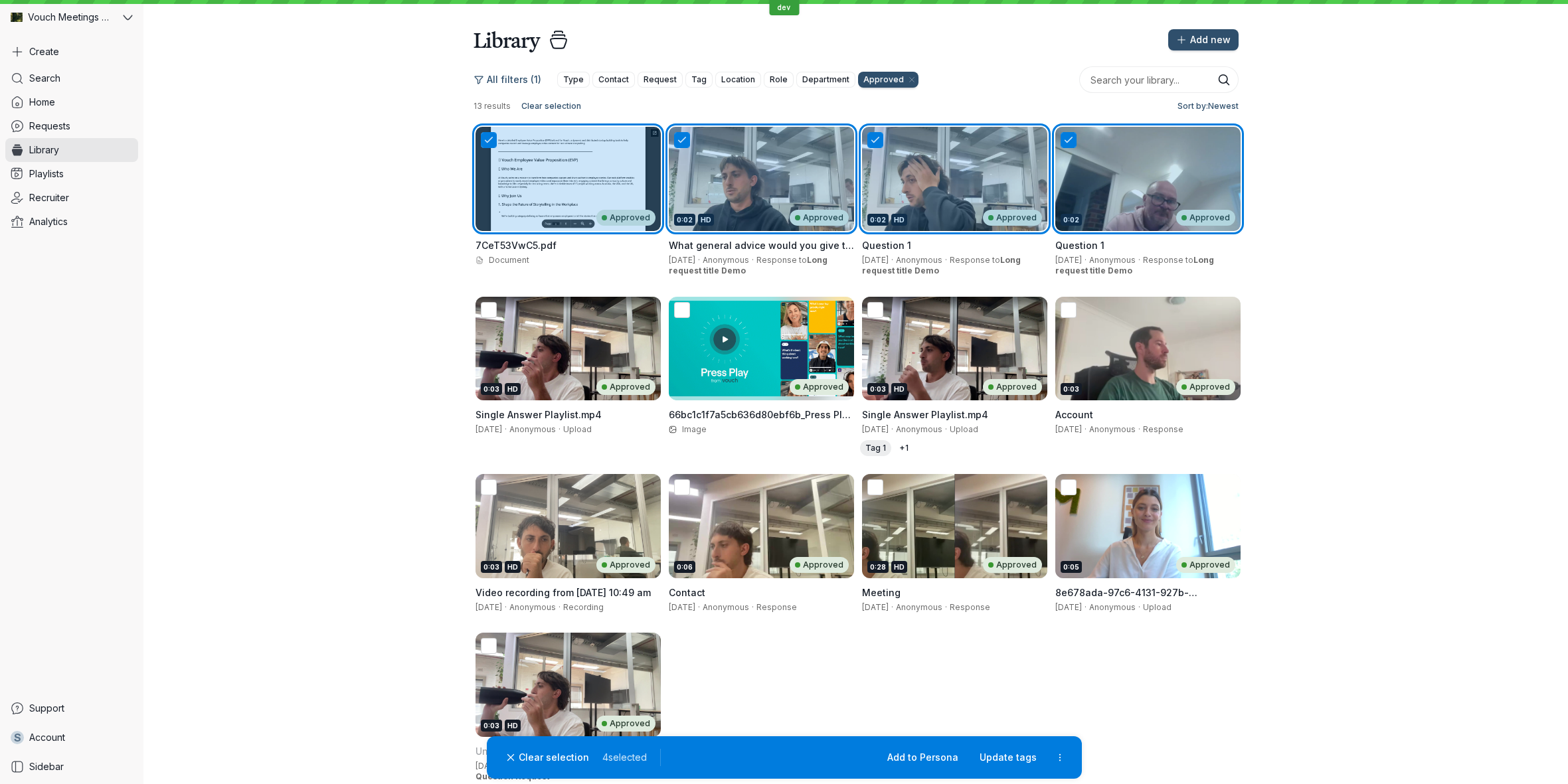
click at [1128, 323] on div "0:03 Approved" at bounding box center [1147, 349] width 185 height 104
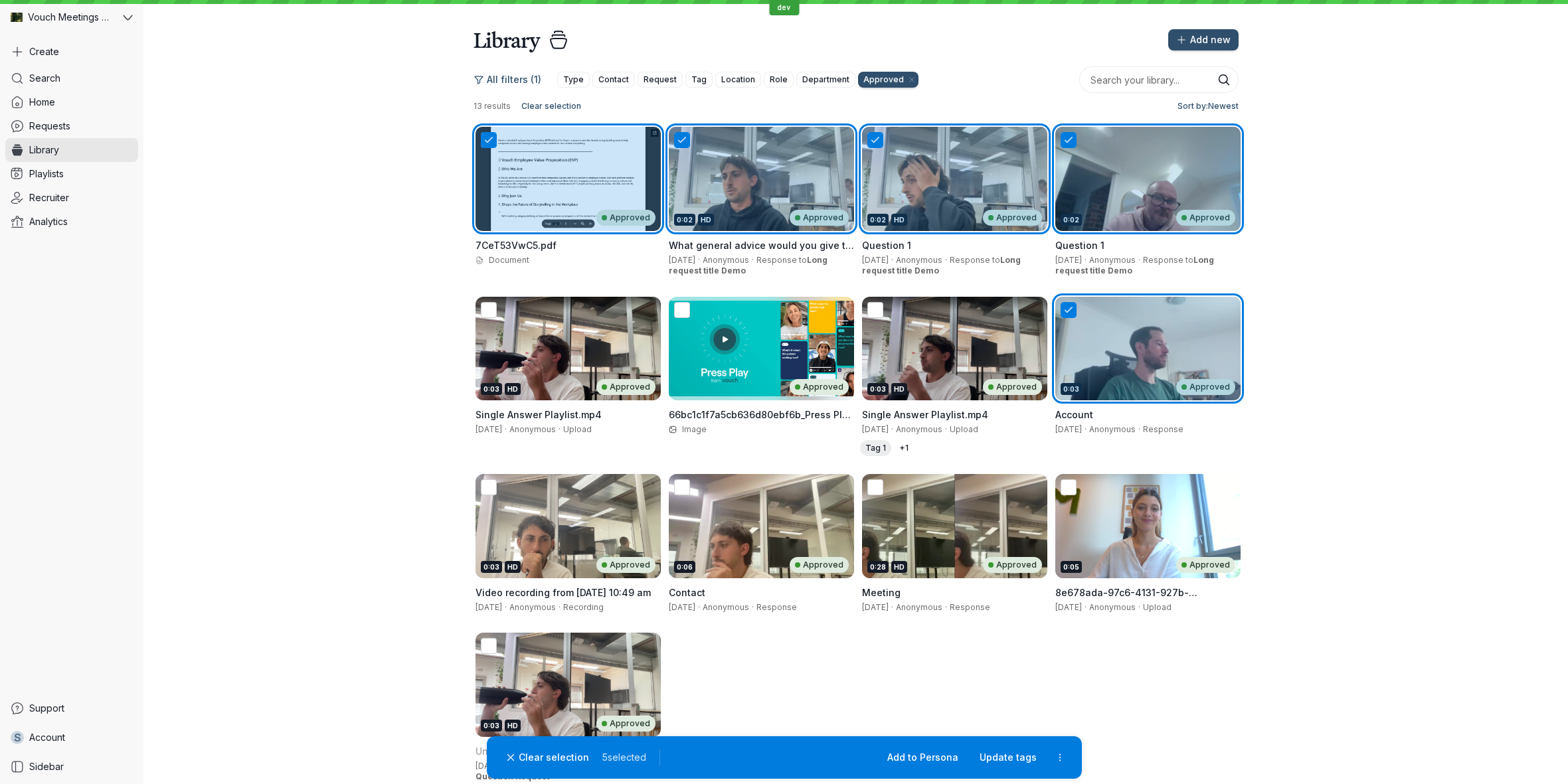
click at [897, 352] on div "0:03 HD Approved" at bounding box center [954, 349] width 185 height 104
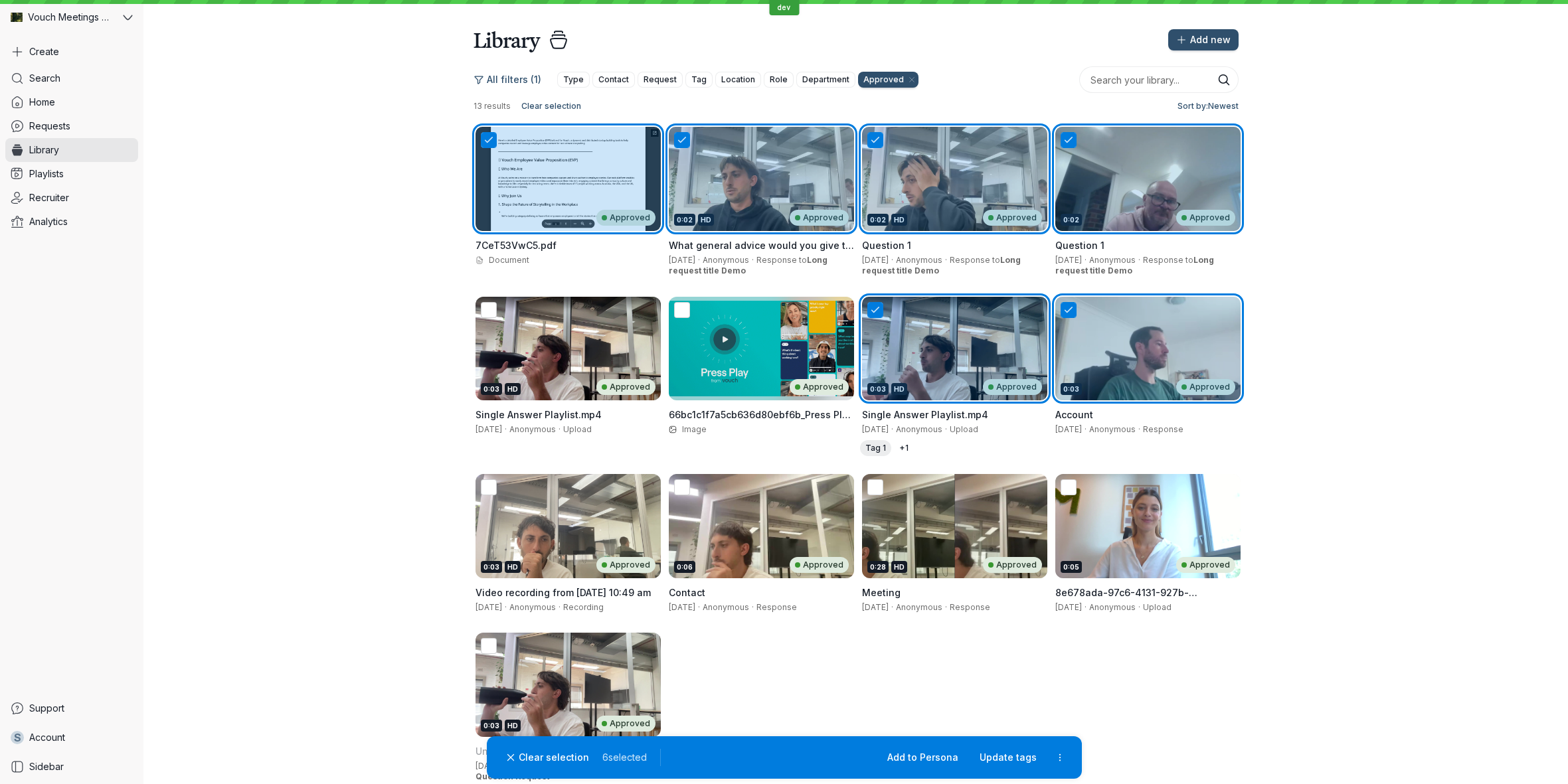
click at [723, 351] on div "Approved" at bounding box center [761, 349] width 185 height 104
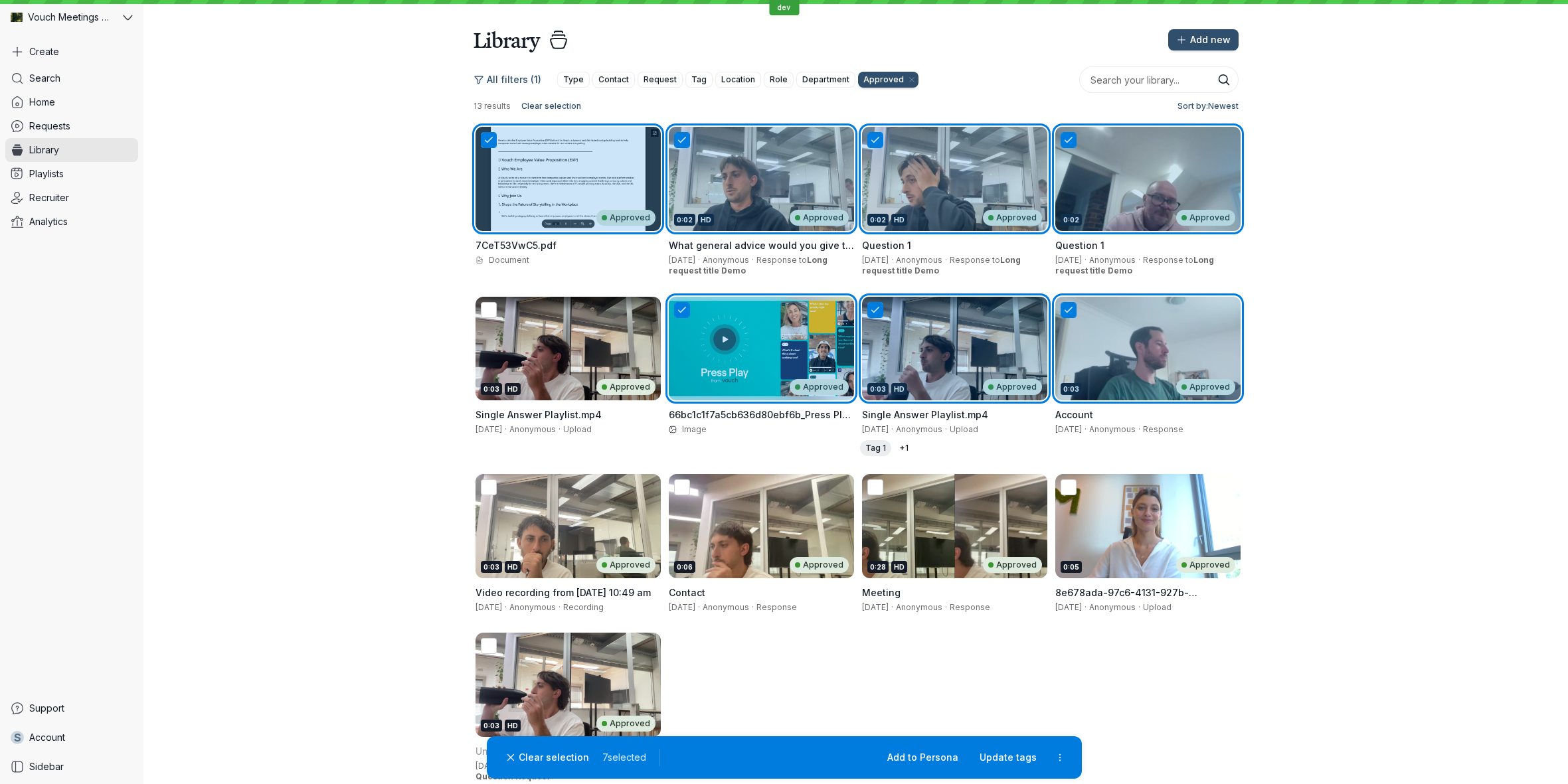
click at [552, 355] on div "0:03 HD Approved" at bounding box center [568, 349] width 185 height 104
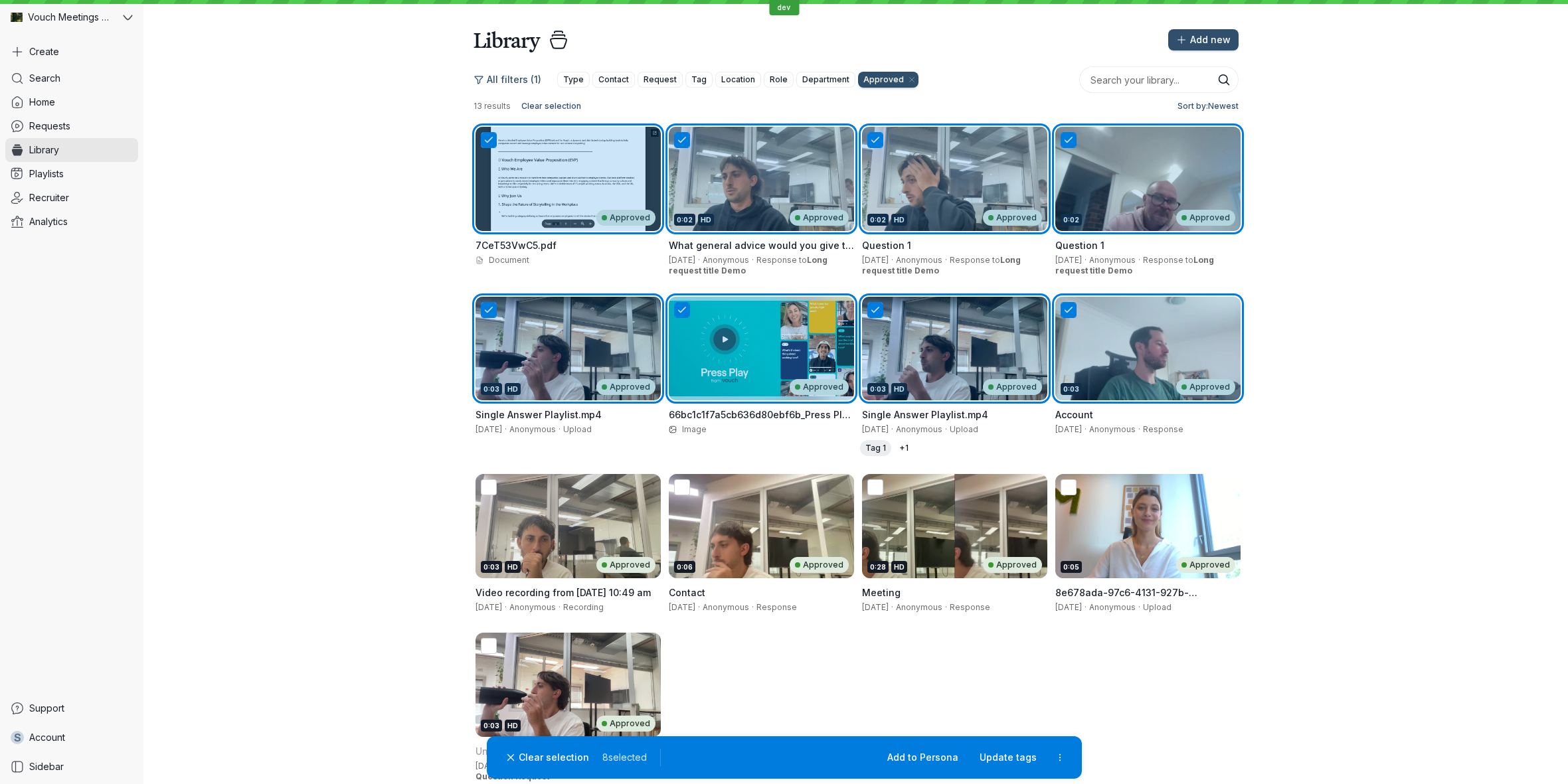
click at [554, 529] on div "0:03 HD Approved" at bounding box center [568, 526] width 185 height 104
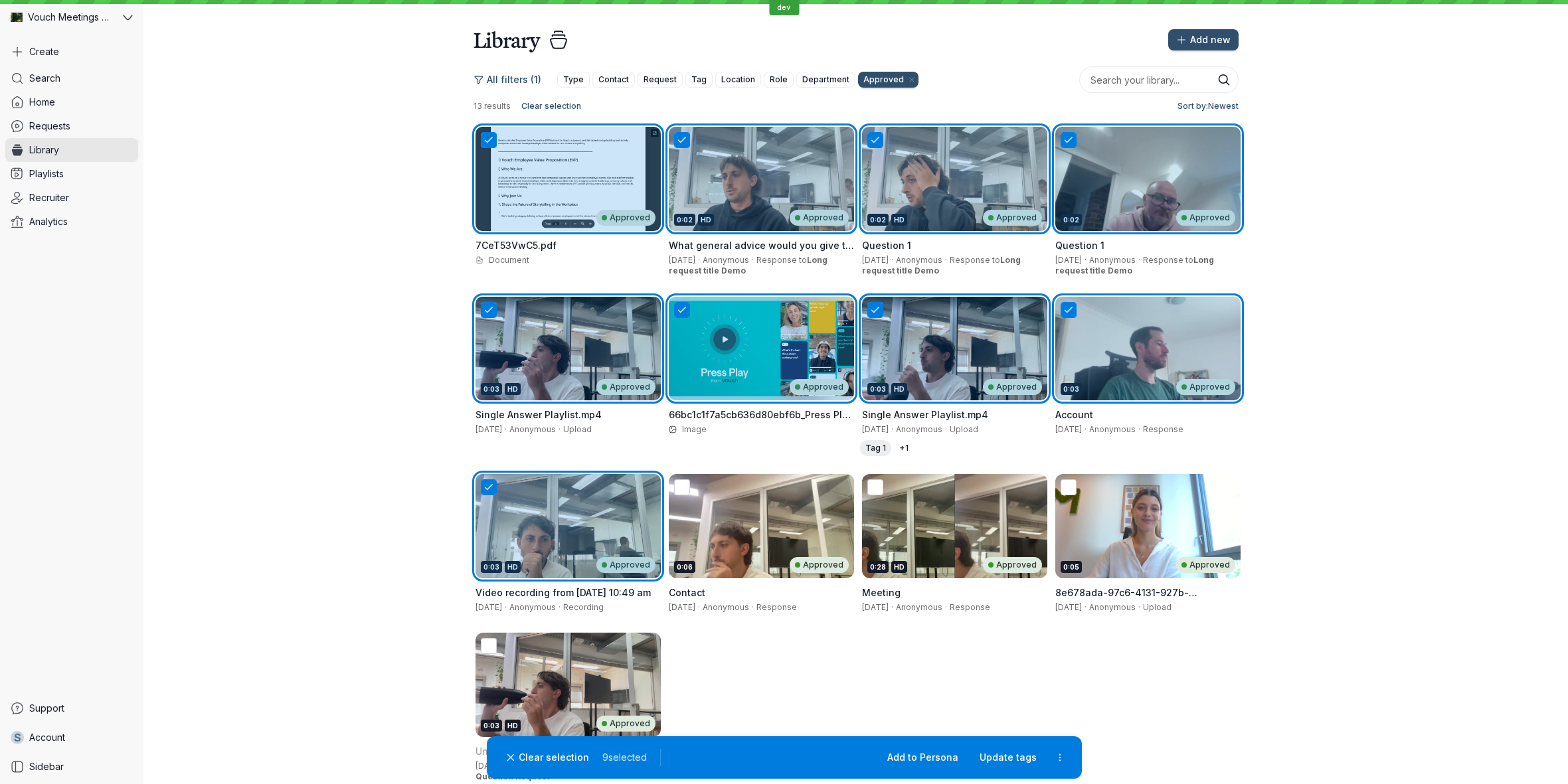
click at [577, 678] on div "0:03 HD Approved" at bounding box center [568, 685] width 185 height 104
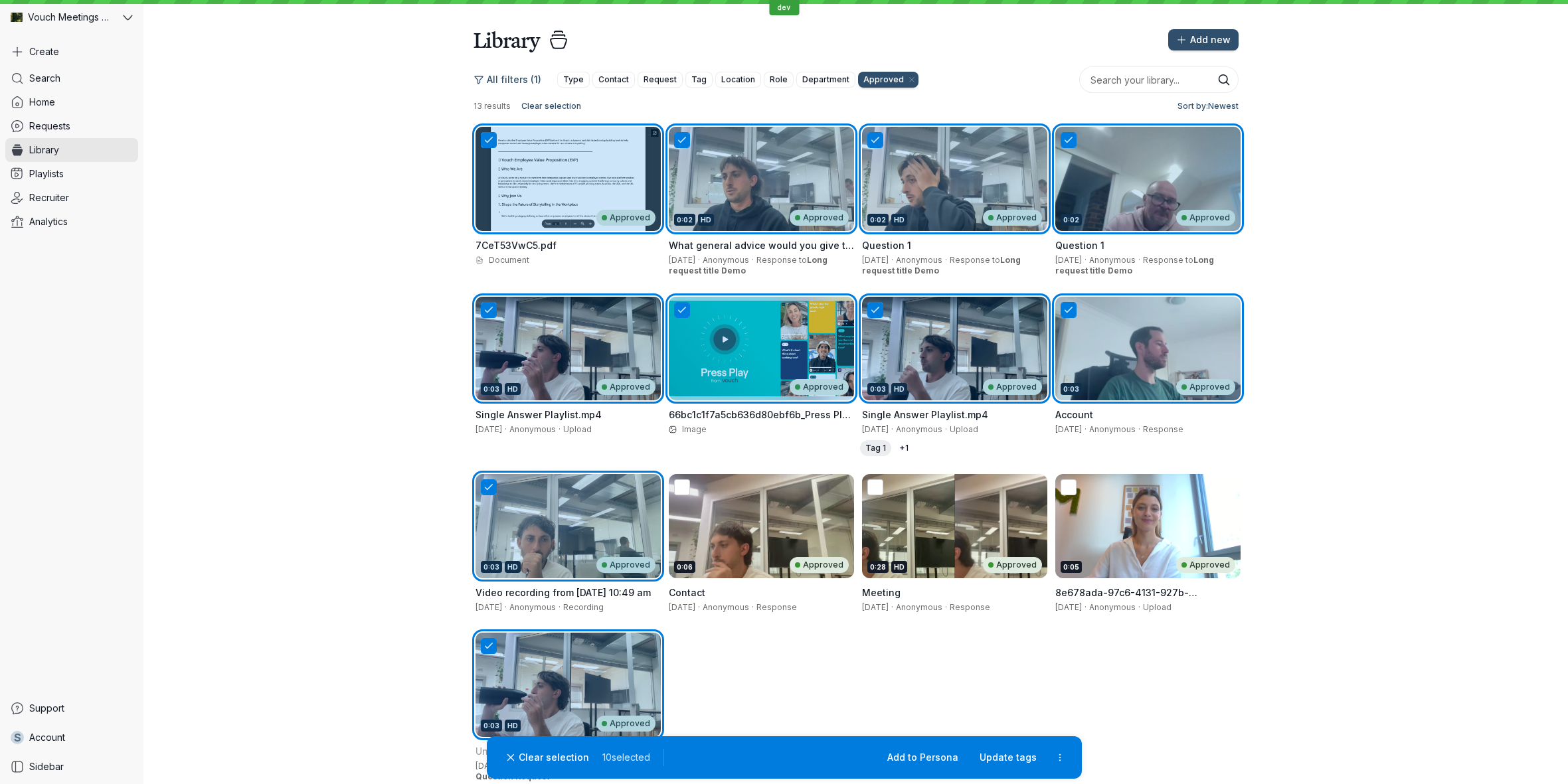
click at [735, 557] on div "0:06 Approved" at bounding box center [761, 565] width 175 height 16
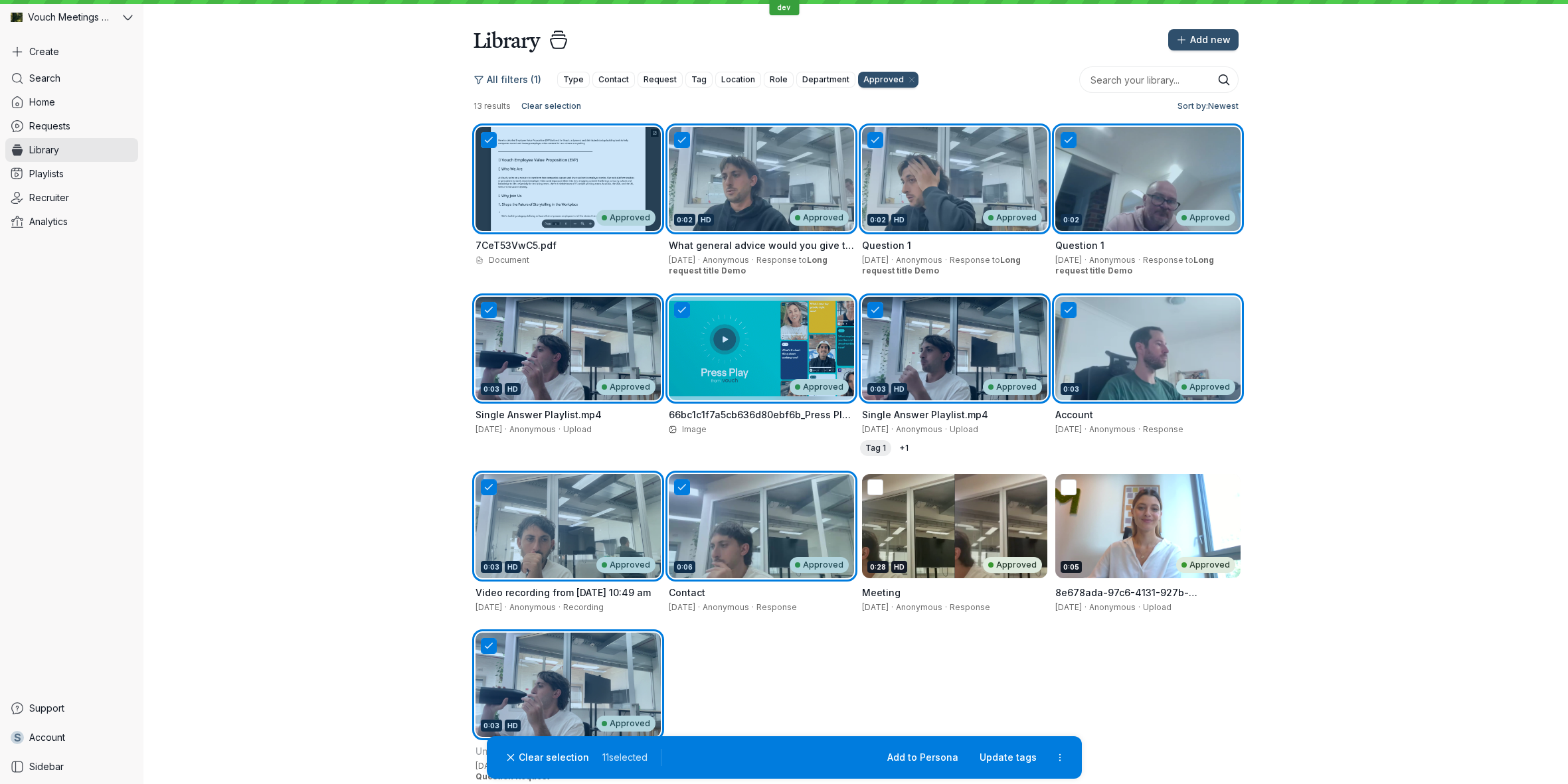
click at [970, 528] on div "0:28 HD Approved" at bounding box center [954, 526] width 185 height 104
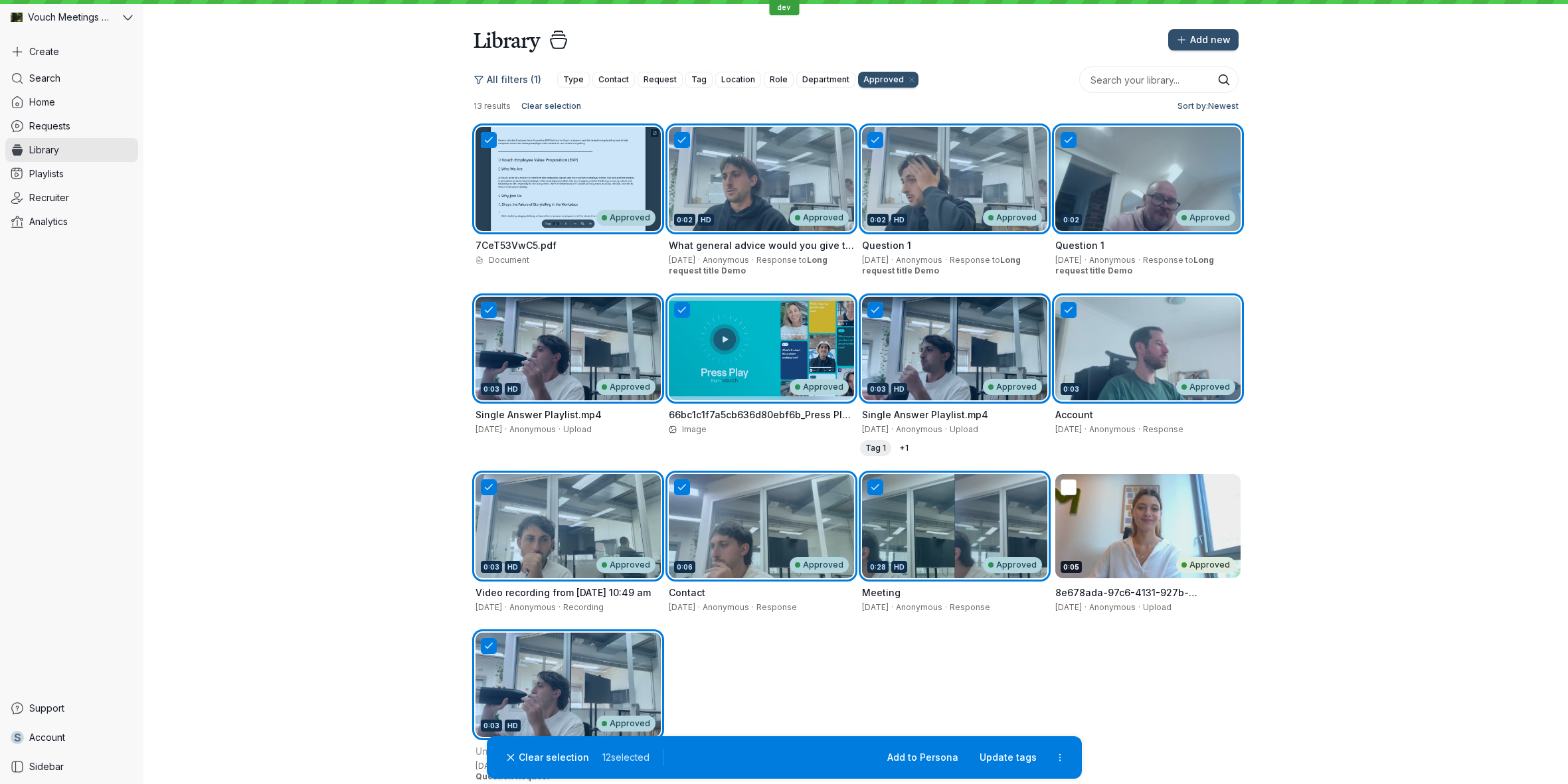
click at [1171, 540] on div "0:05 Approved" at bounding box center [1147, 526] width 185 height 104
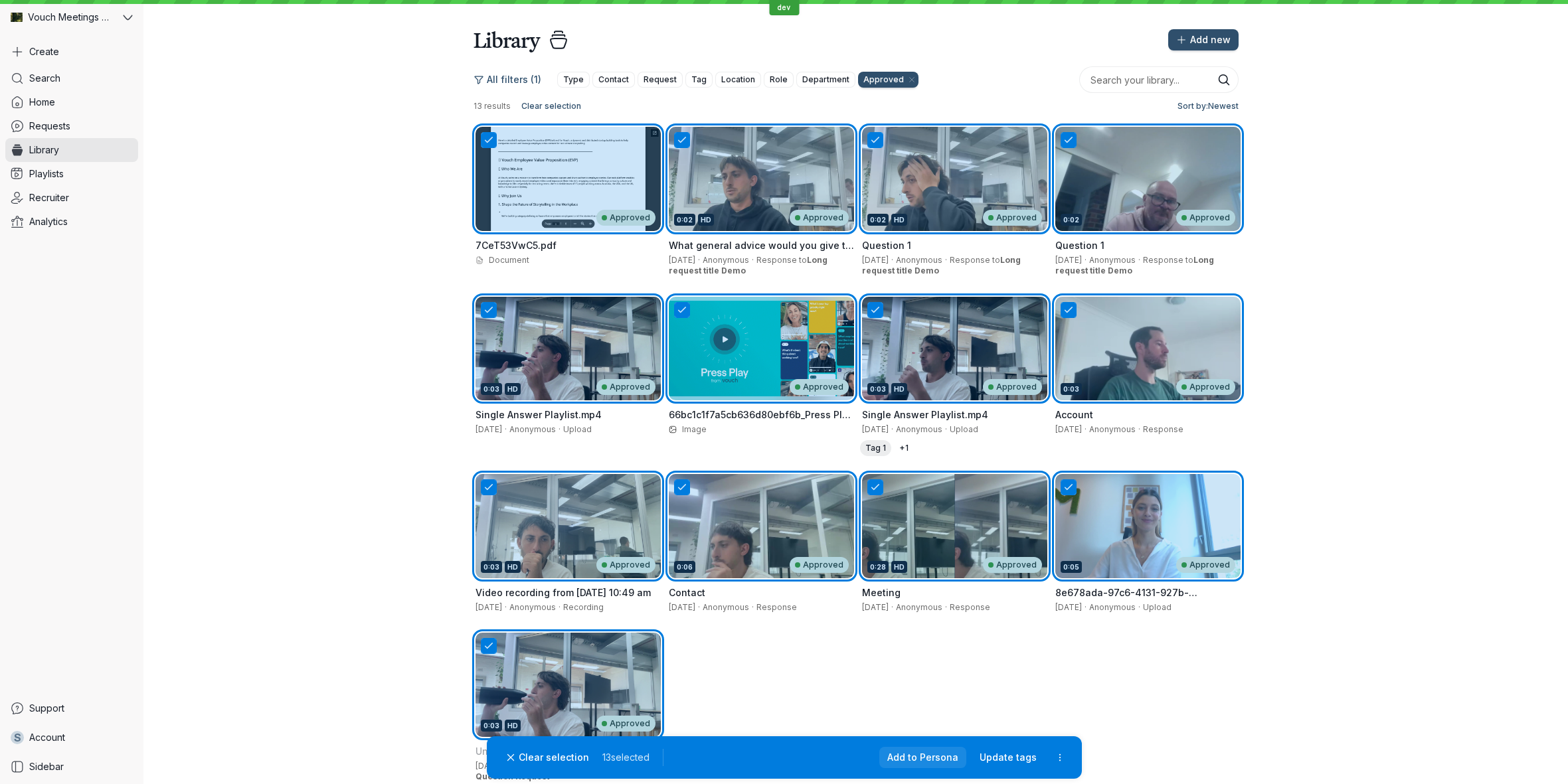
click at [945, 754] on span "Add to Persona" at bounding box center [923, 757] width 71 height 13
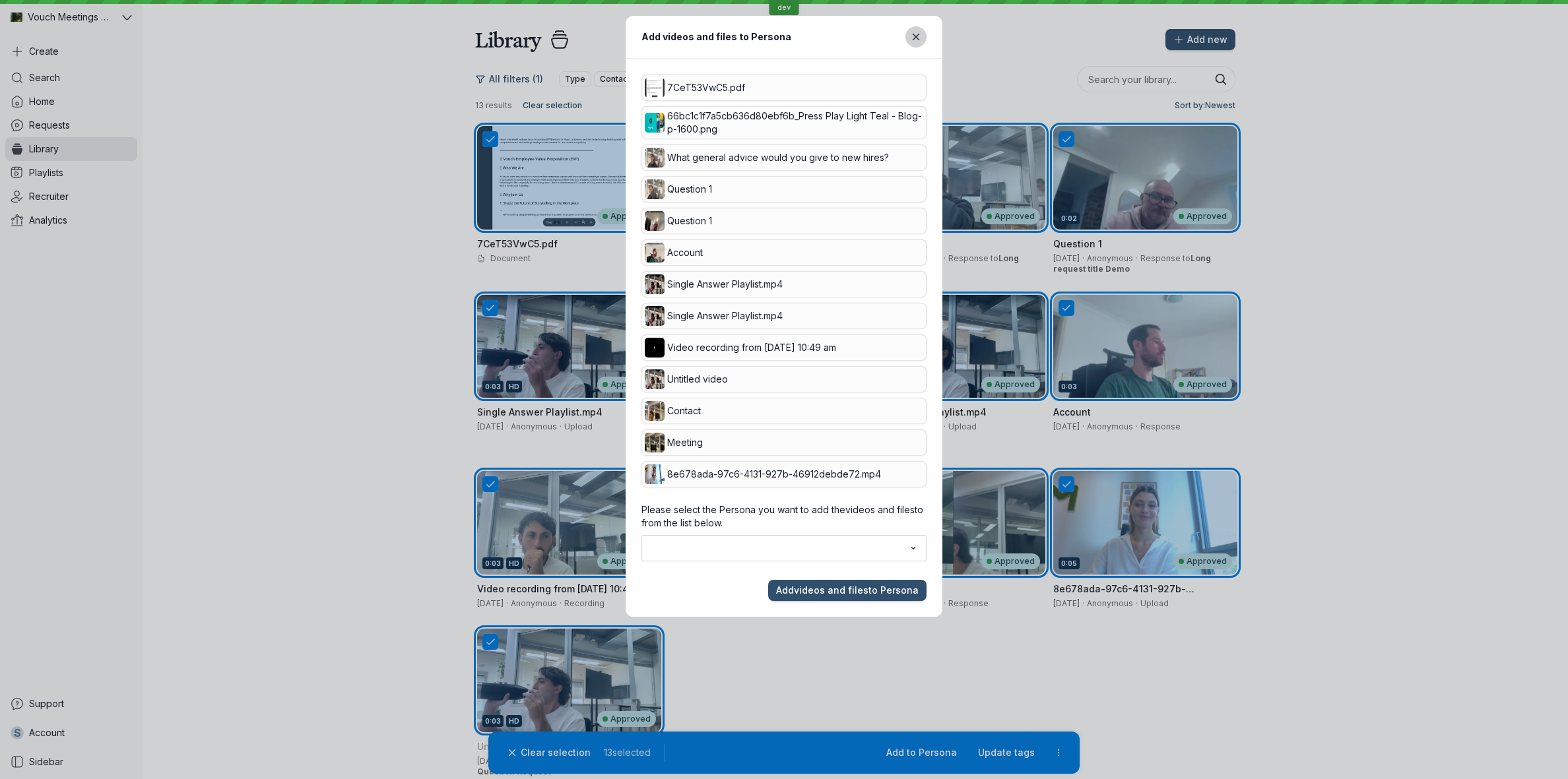
click at [909, 37] on button "Close modal" at bounding box center [916, 37] width 21 height 21
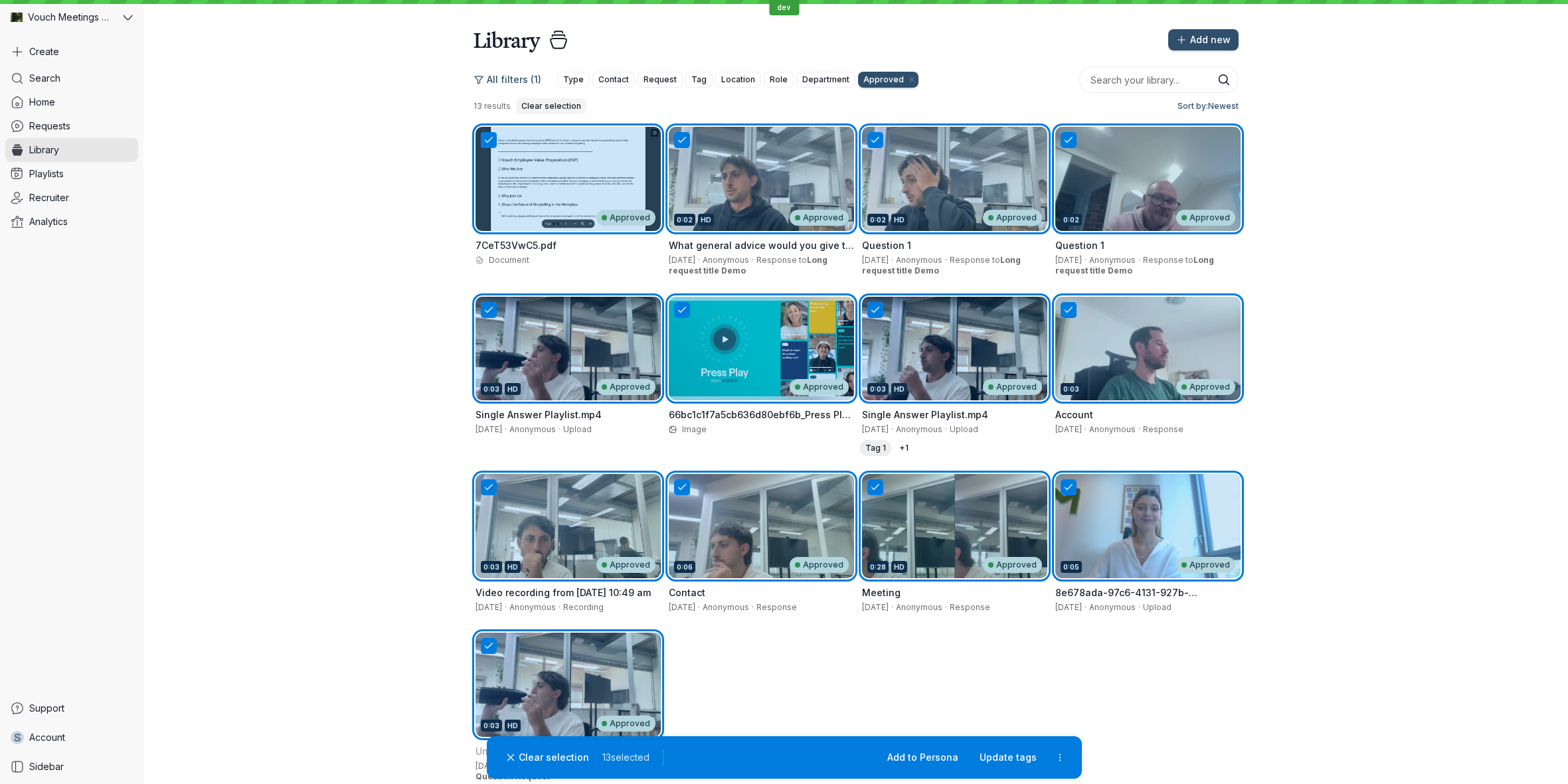
click at [567, 104] on span "Clear selection" at bounding box center [551, 106] width 60 height 13
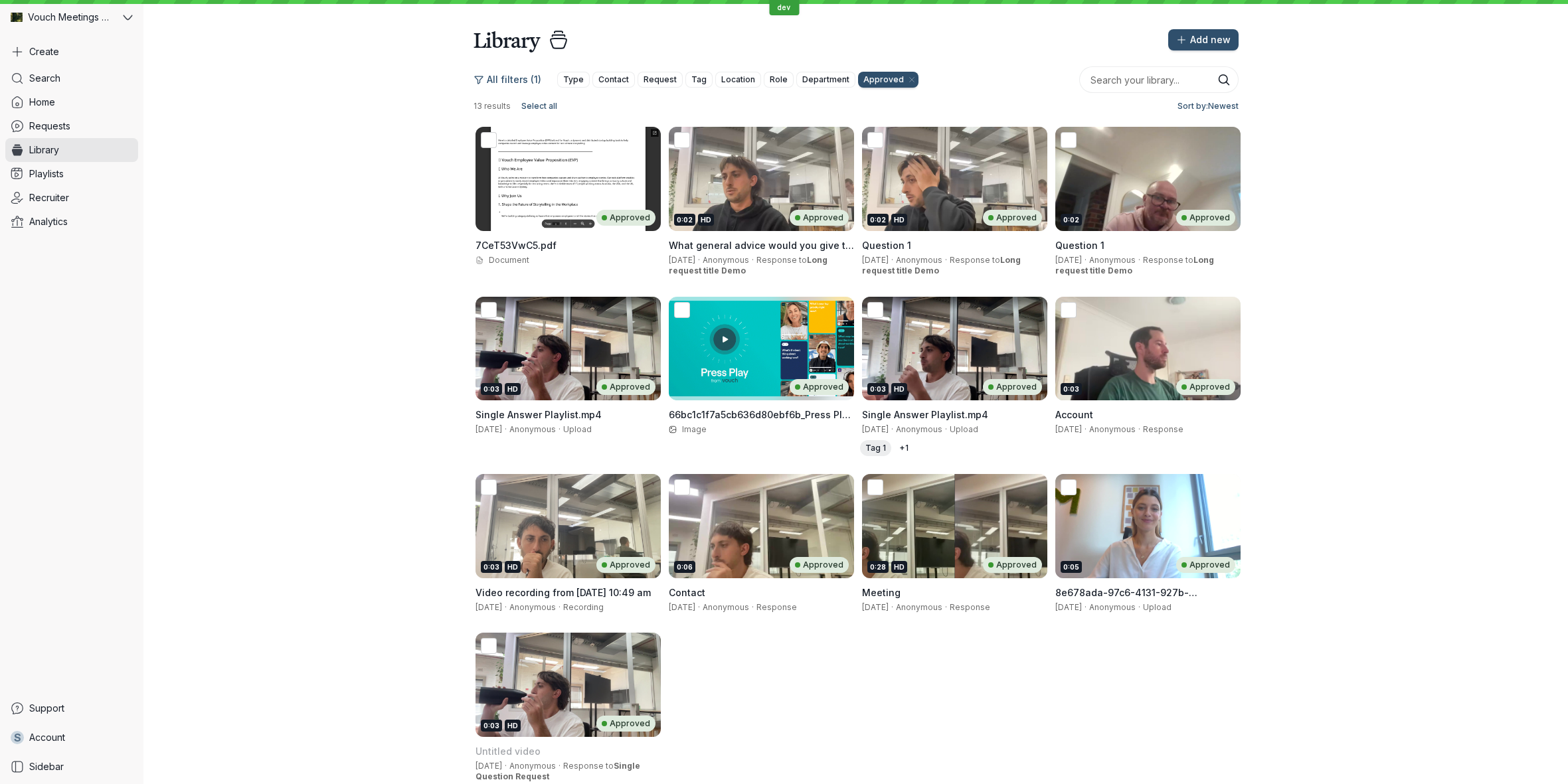
click at [287, 188] on div "All filters (1) Type Contact Request Tag Location Role Department Approved 13 r…" at bounding box center [856, 432] width 1424 height 758
click at [538, 106] on span "Select all" at bounding box center [539, 106] width 36 height 13
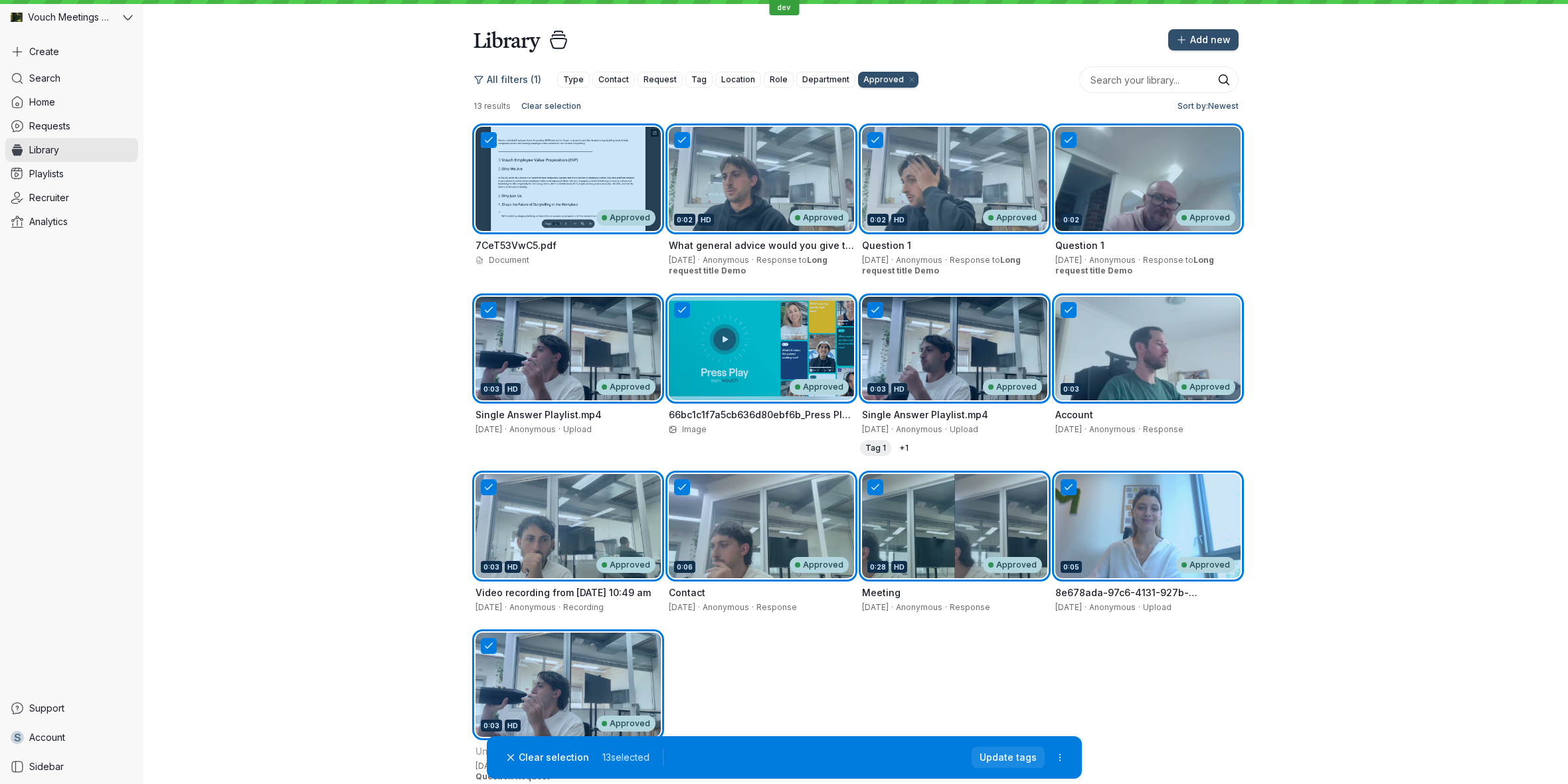
click at [995, 762] on span "Update tags" at bounding box center [1008, 757] width 57 height 13
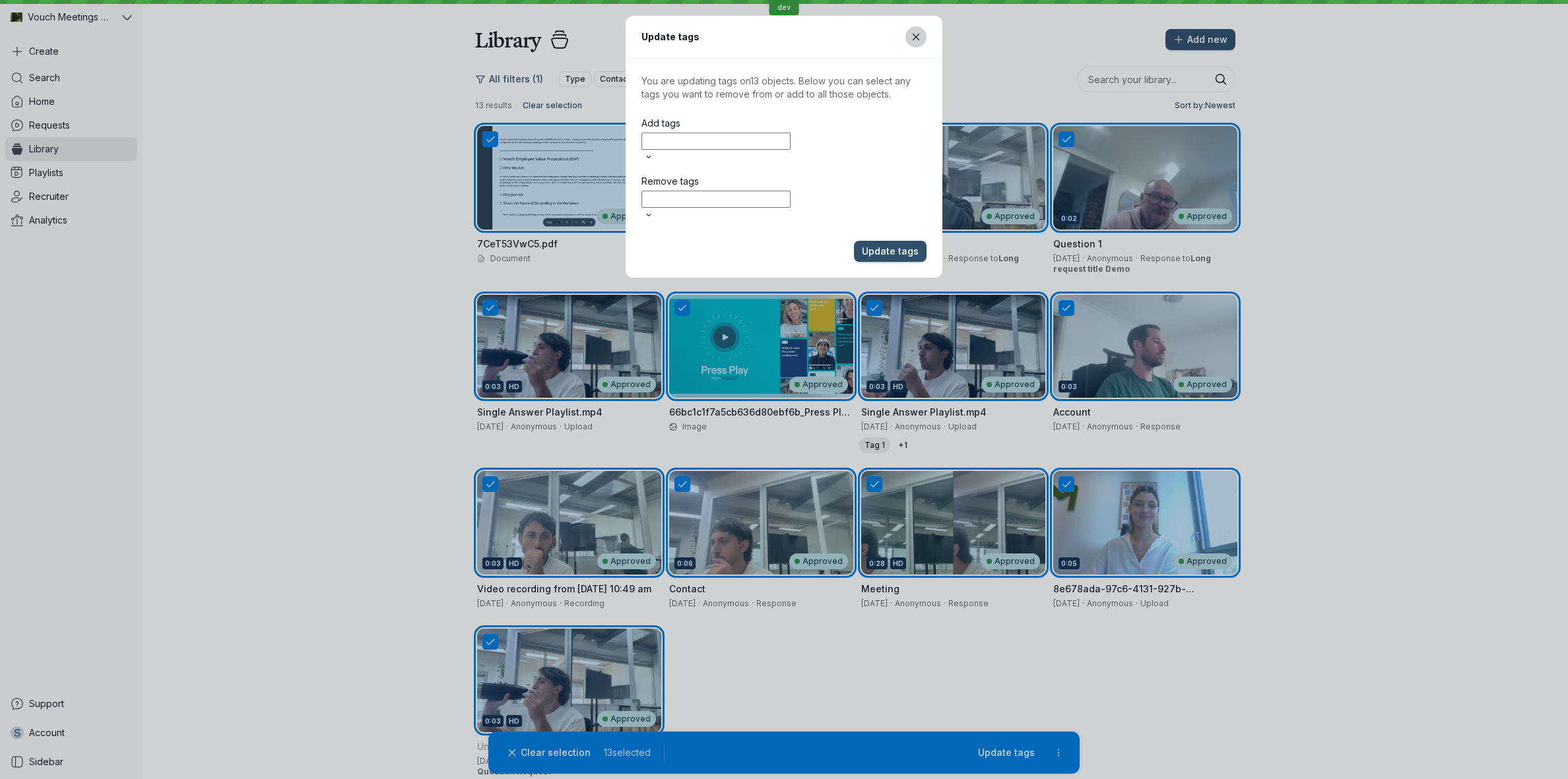
click at [918, 29] on button "Close modal" at bounding box center [916, 37] width 21 height 21
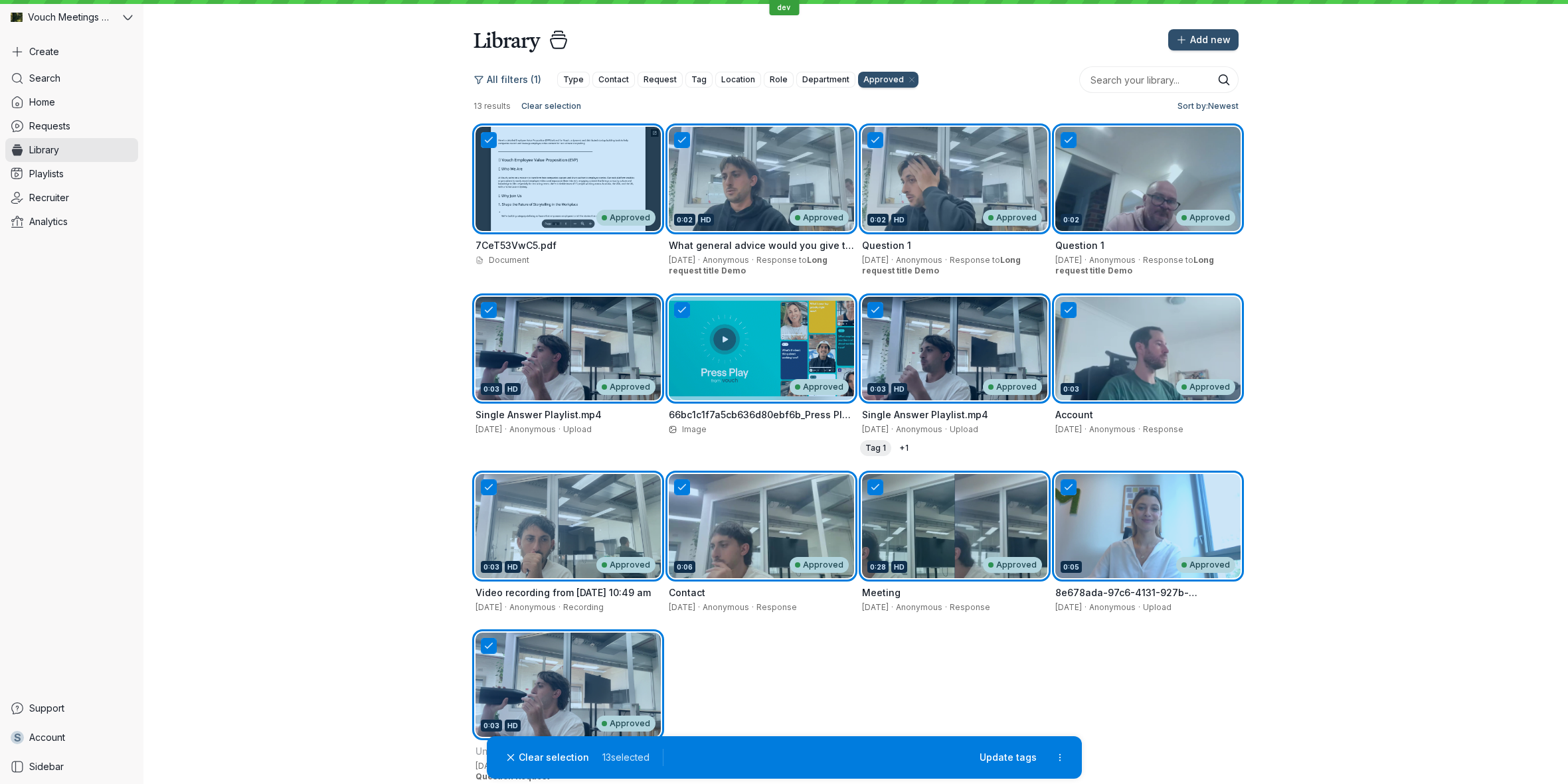
click at [1109, 714] on div "Approved 7CeT53VwC5.pdf Document 0:02 HD Approved ‍What general advice would yo…" at bounding box center [856, 468] width 765 height 686
click at [353, 373] on div "All filters (1) Type Contact Request Tag Location Role Department Approved 13 r…" at bounding box center [856, 454] width 1424 height 802
